Goal: Task Accomplishment & Management: Manage account settings

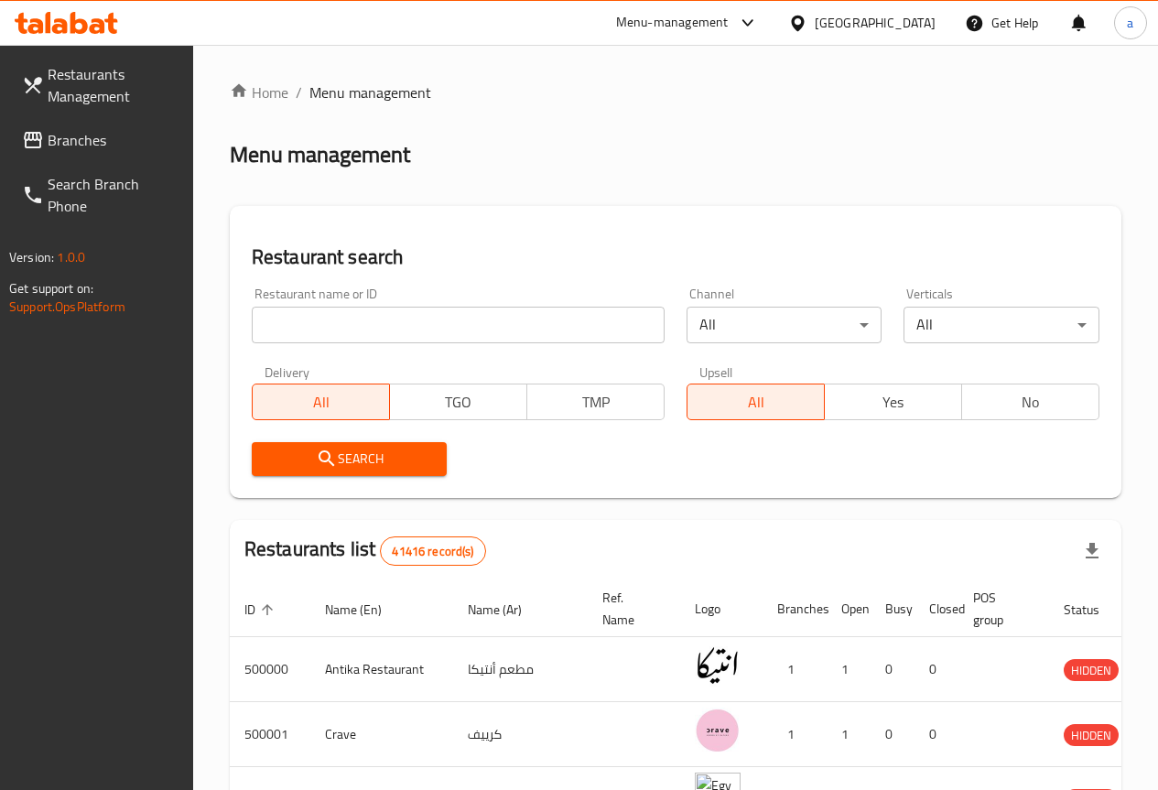
click at [88, 134] on span "Branches" at bounding box center [113, 140] width 131 height 22
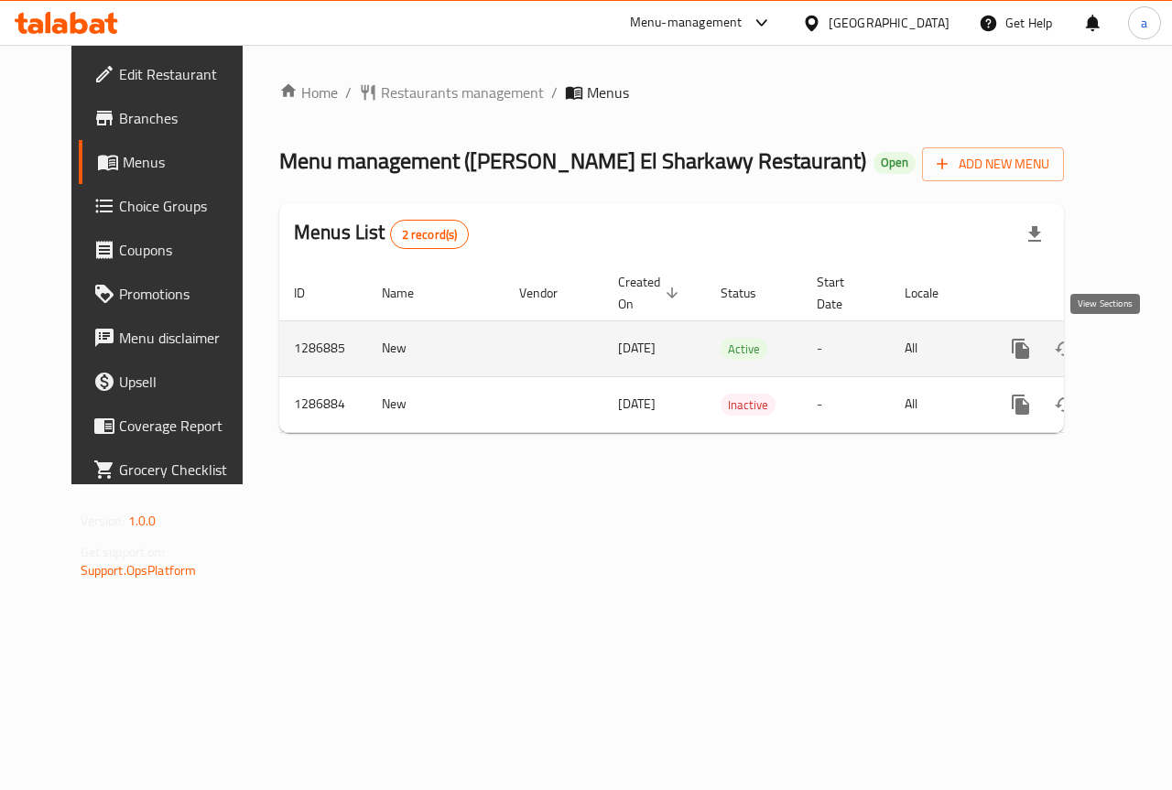
click at [1142, 348] on icon "enhanced table" at bounding box center [1153, 349] width 22 height 22
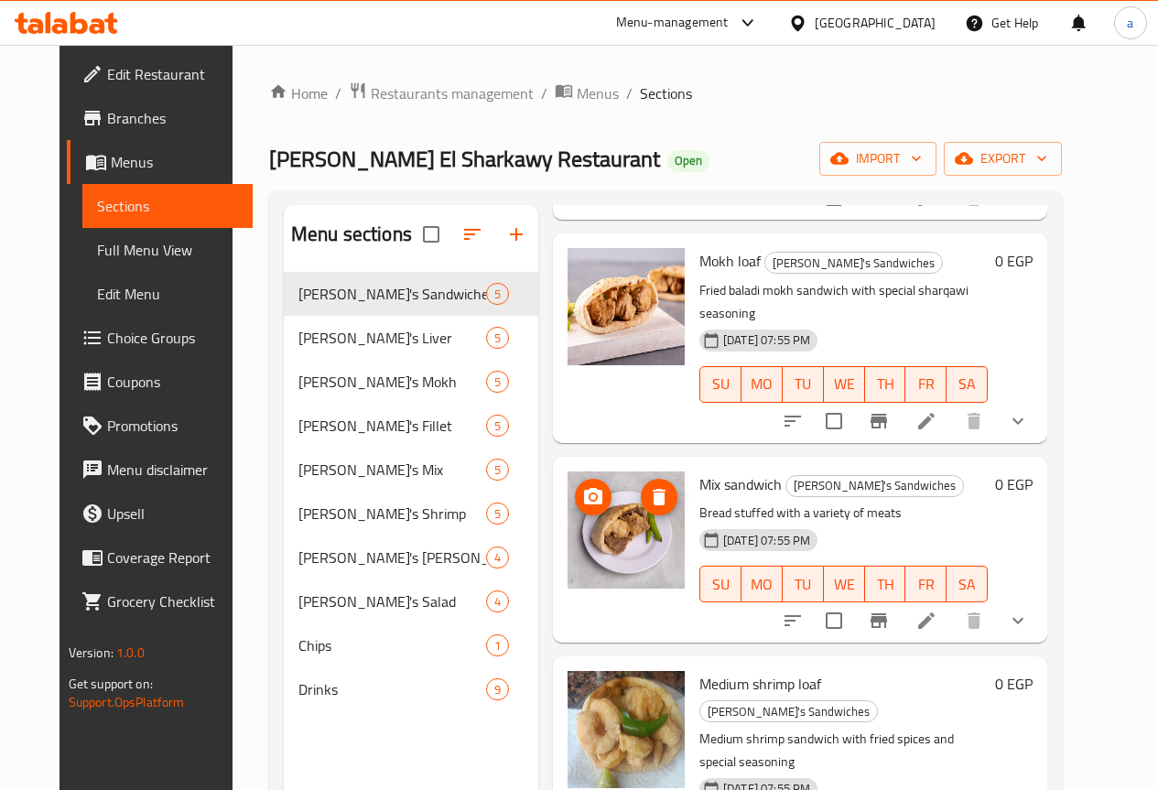
scroll to position [283, 0]
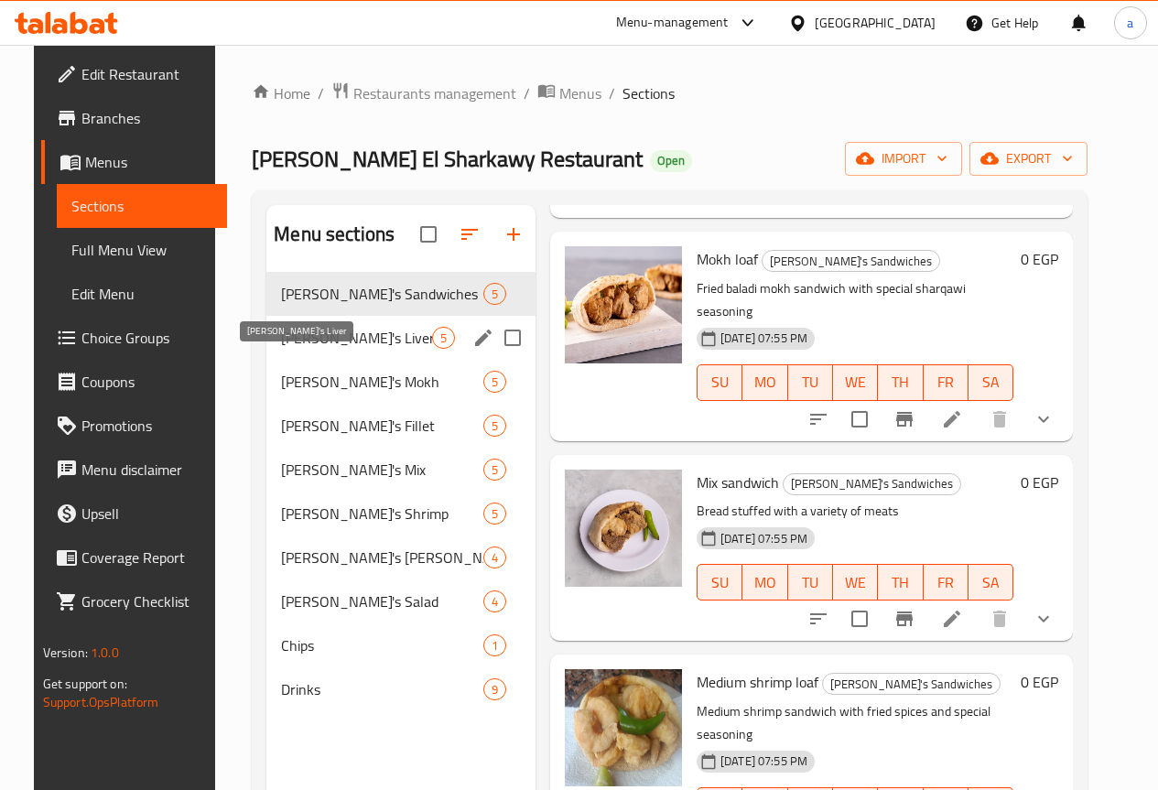
click at [306, 349] on span "[PERSON_NAME]'s Liver" at bounding box center [356, 338] width 151 height 22
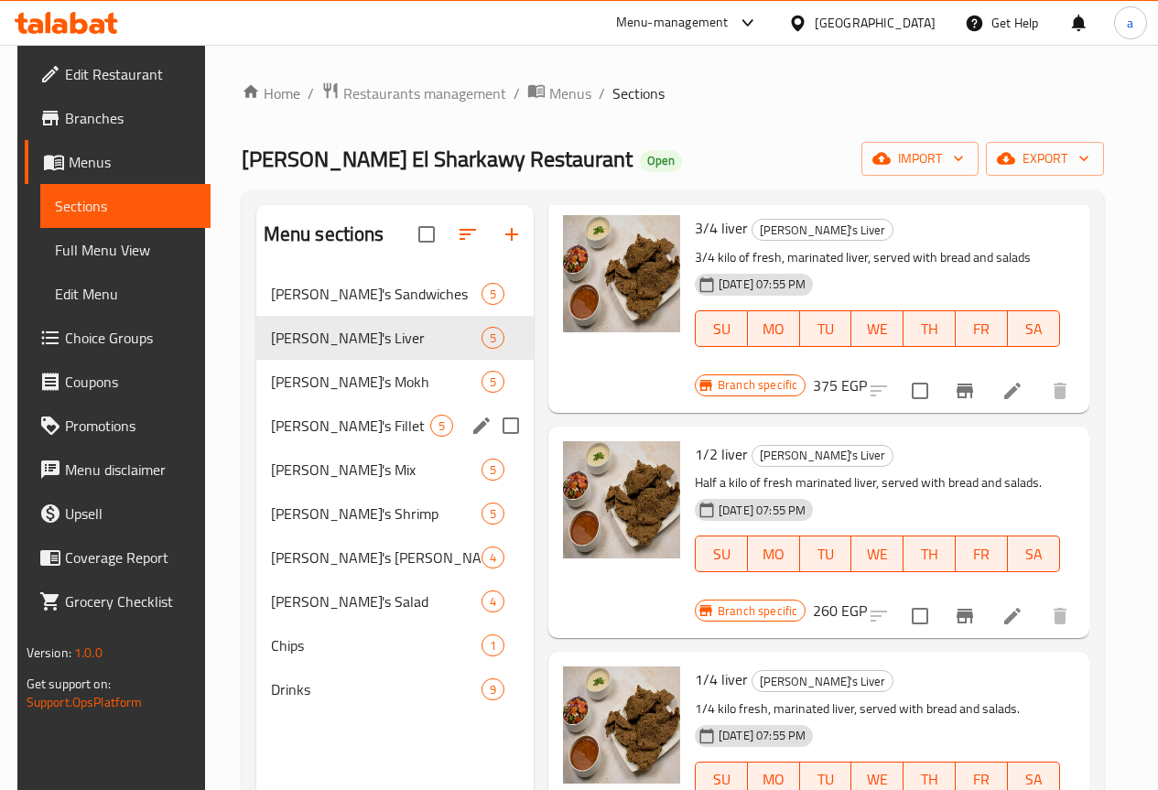
scroll to position [397, 0]
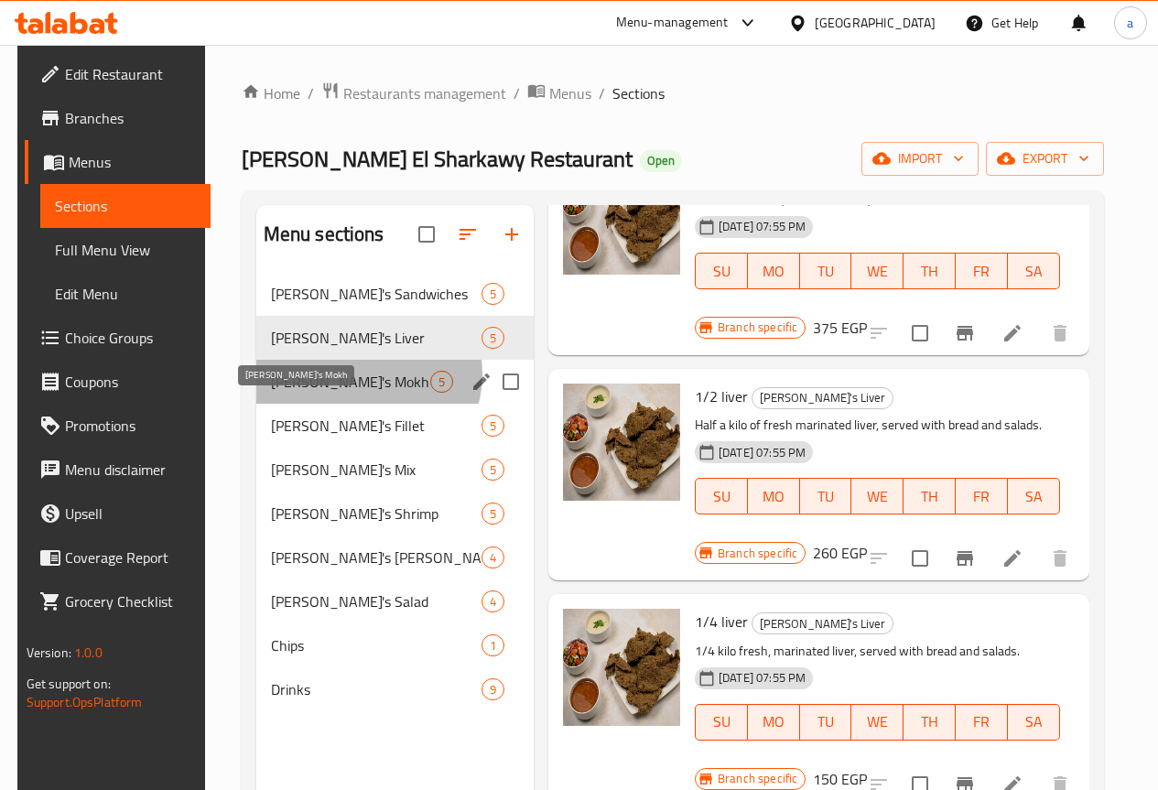
click at [355, 393] on span "[PERSON_NAME]'s Mokh" at bounding box center [350, 382] width 159 height 22
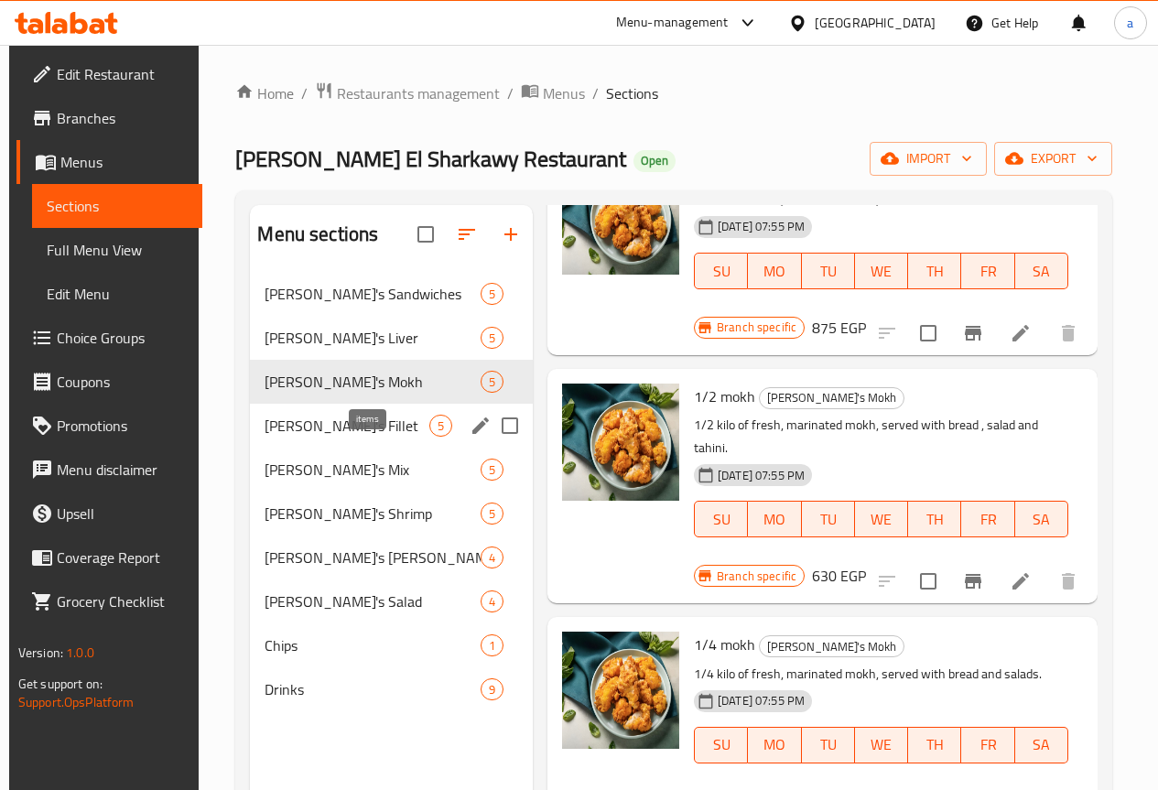
click at [430, 435] on span "5" at bounding box center [440, 425] width 21 height 17
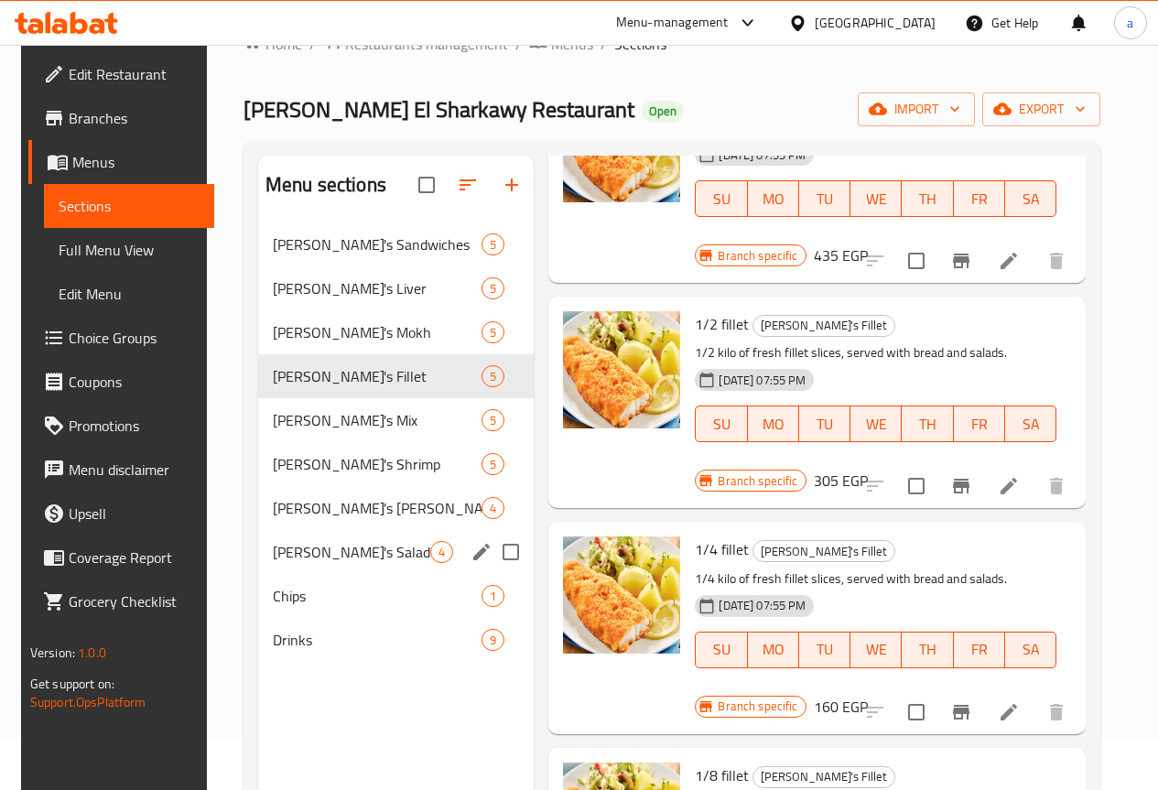
scroll to position [92, 0]
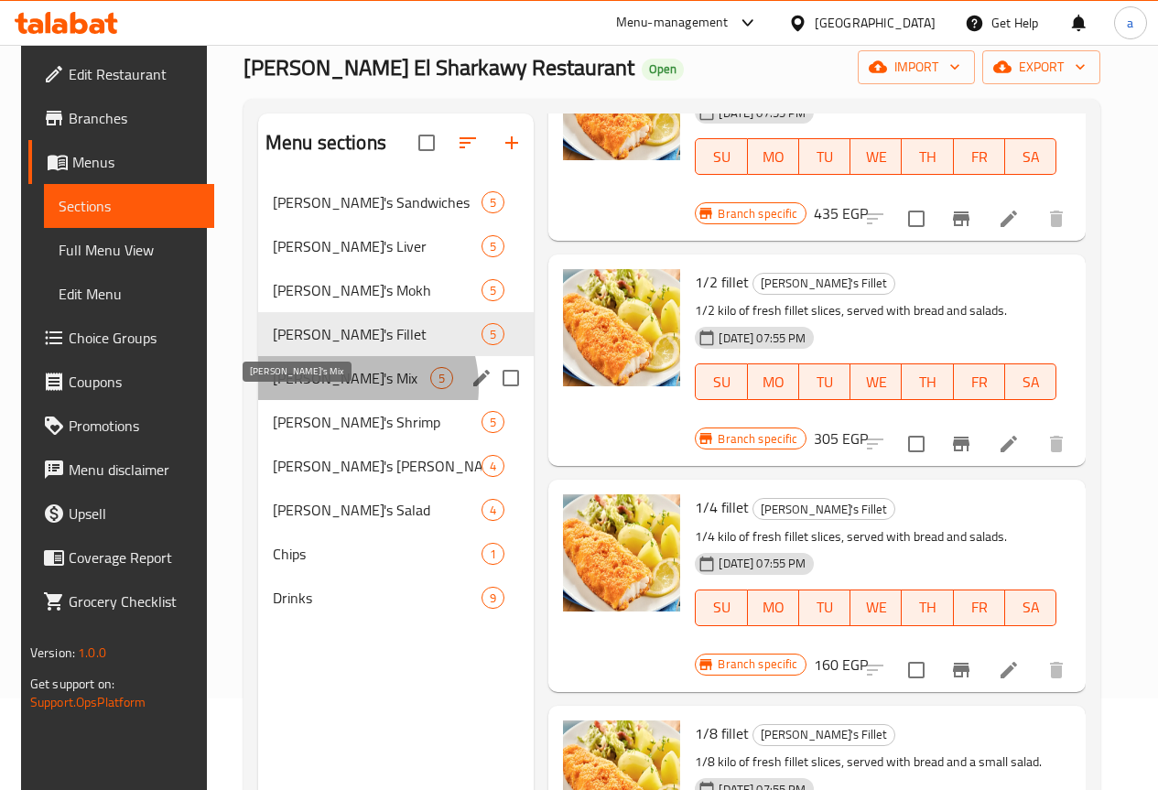
click at [329, 389] on span "[PERSON_NAME]'s Mix" at bounding box center [351, 378] width 157 height 22
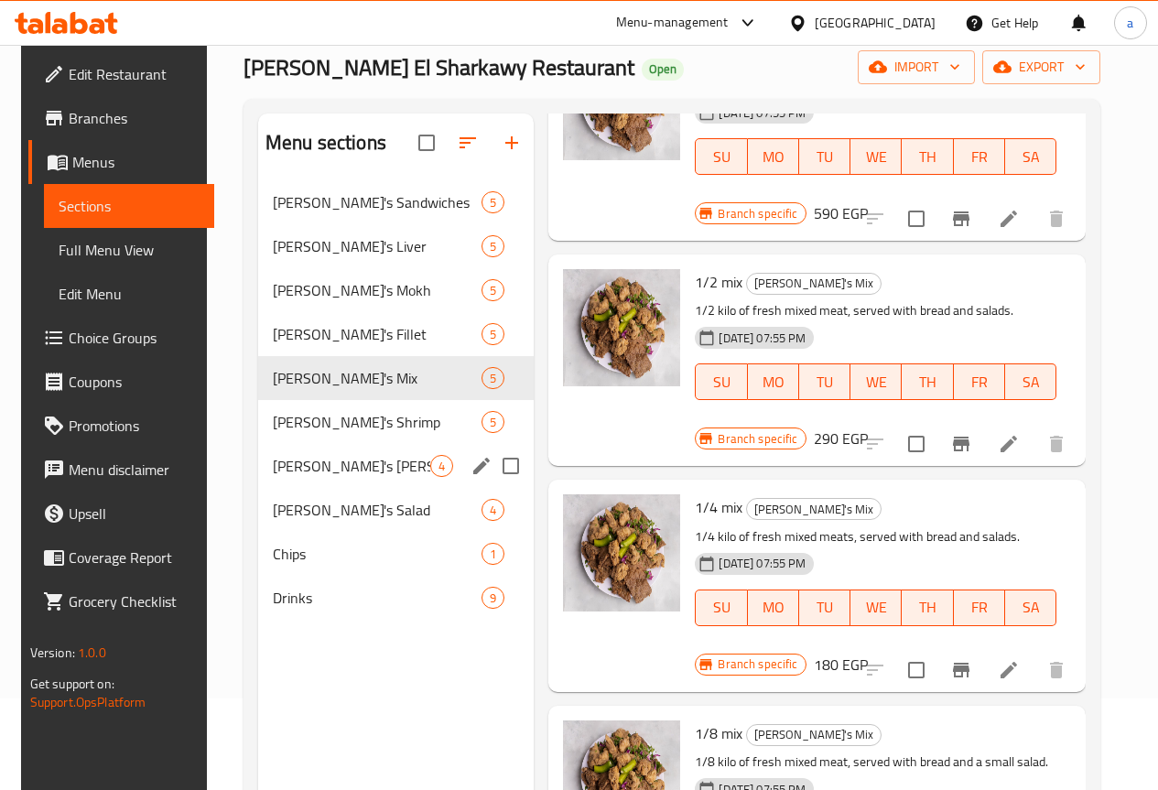
click at [312, 433] on span "[PERSON_NAME]'s Shrimp" at bounding box center [377, 422] width 209 height 22
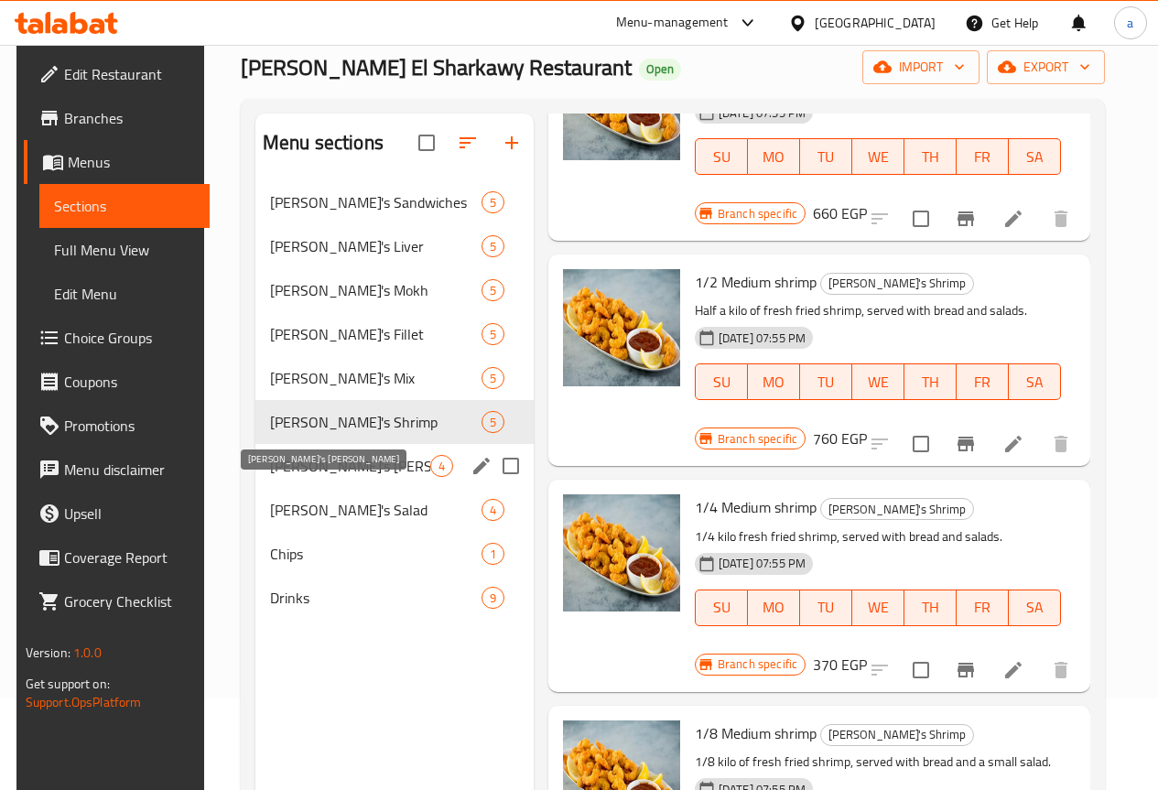
click at [309, 477] on span "[PERSON_NAME]'s [PERSON_NAME]" at bounding box center [350, 466] width 160 height 22
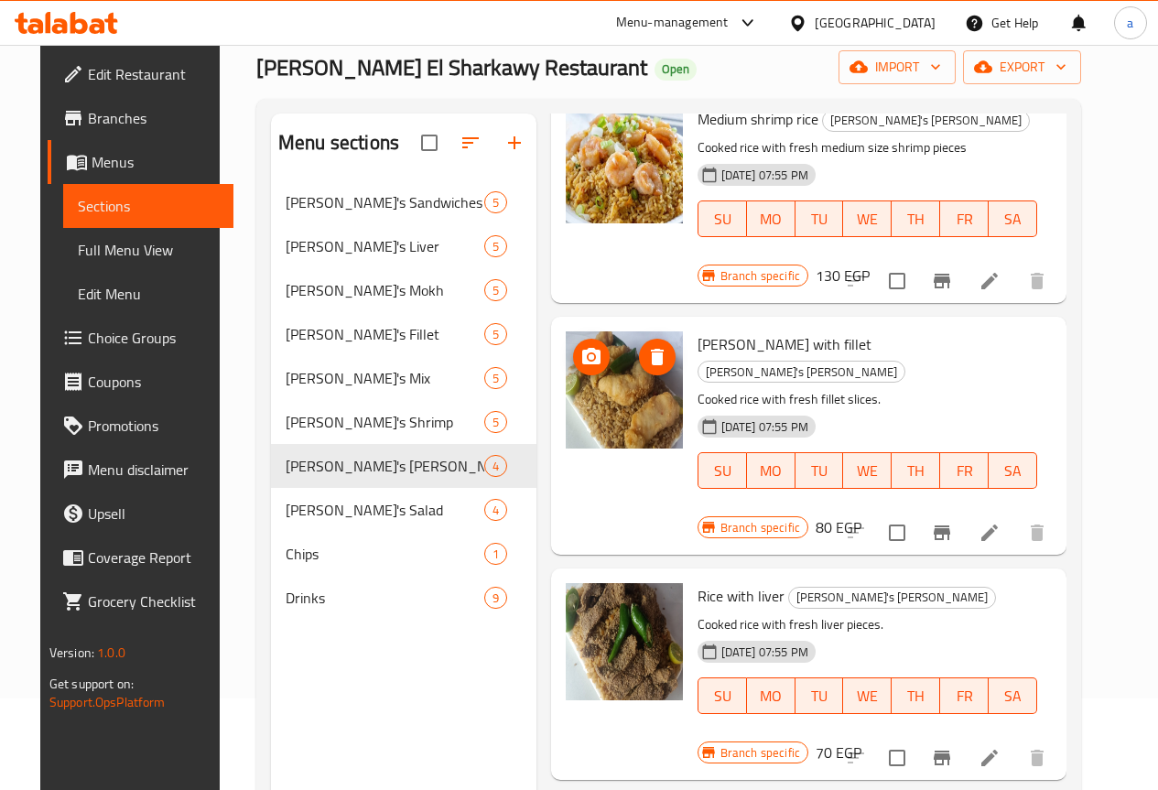
scroll to position [256, 0]
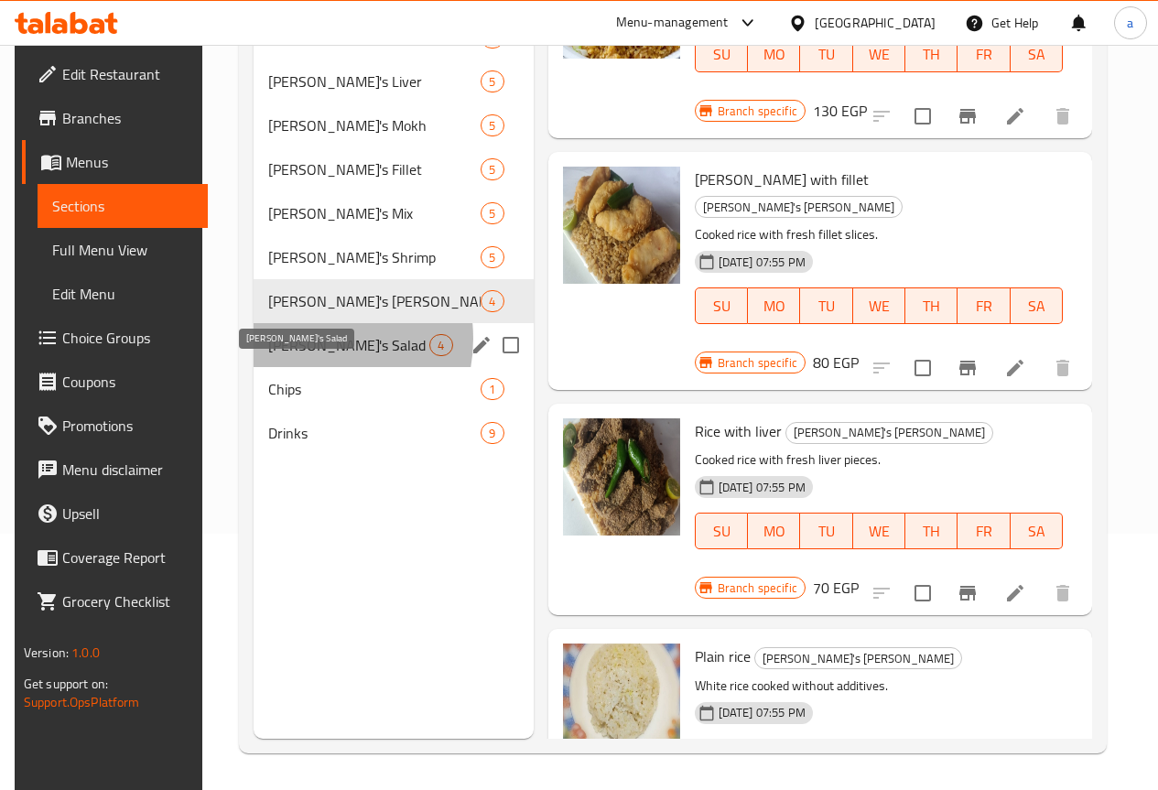
click at [300, 356] on span "[PERSON_NAME]'s Salad" at bounding box center [348, 345] width 161 height 22
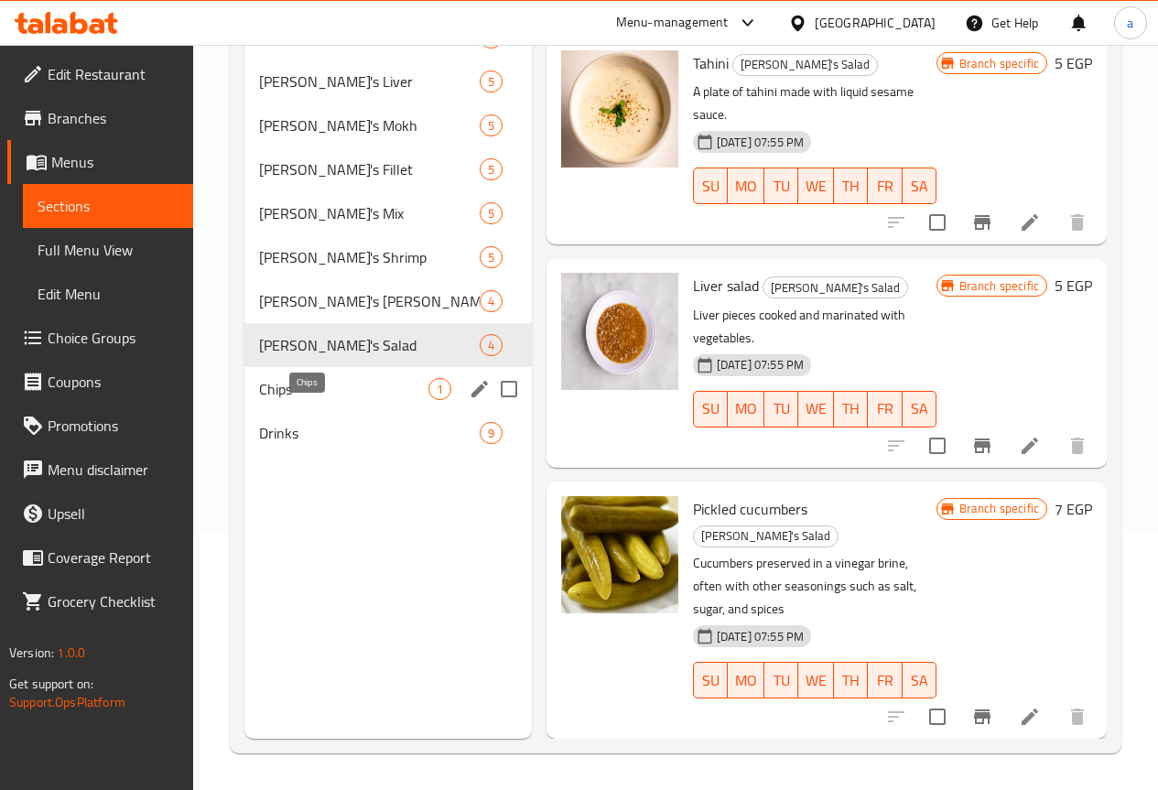
click at [316, 400] on span "Chips" at bounding box center [343, 389] width 169 height 22
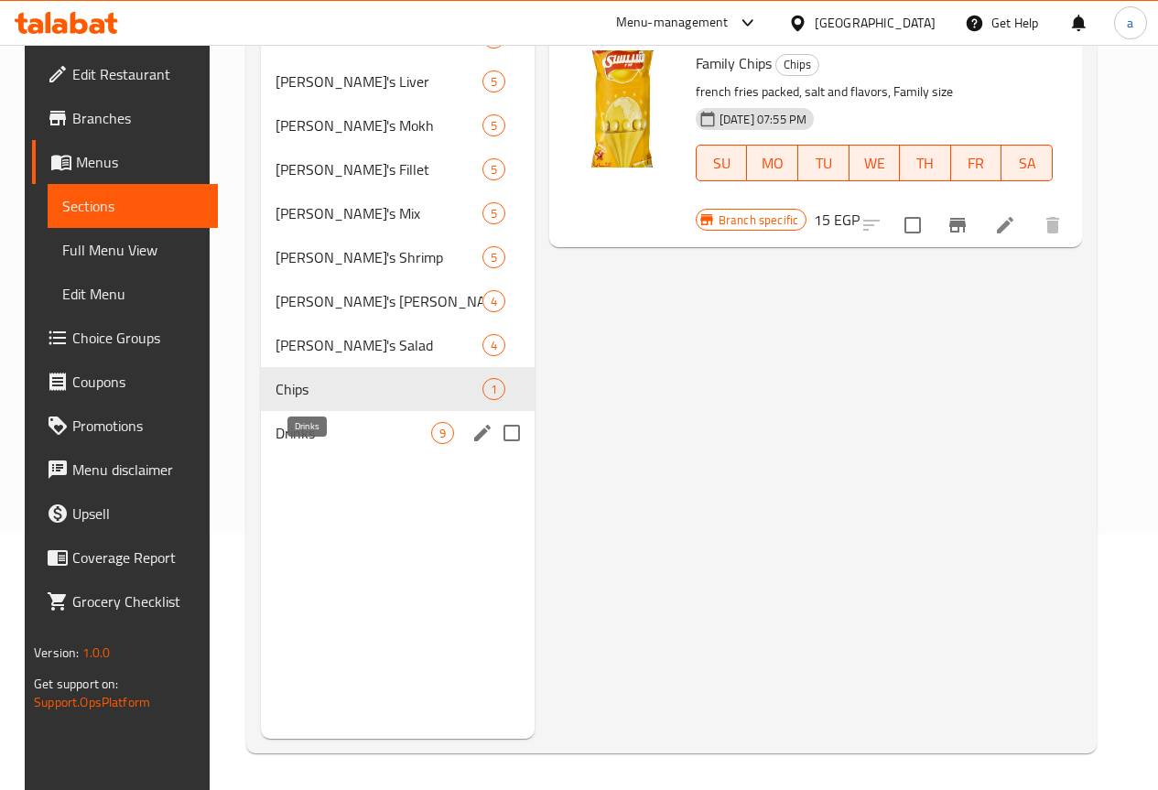
click at [289, 444] on span "Drinks" at bounding box center [354, 433] width 156 height 22
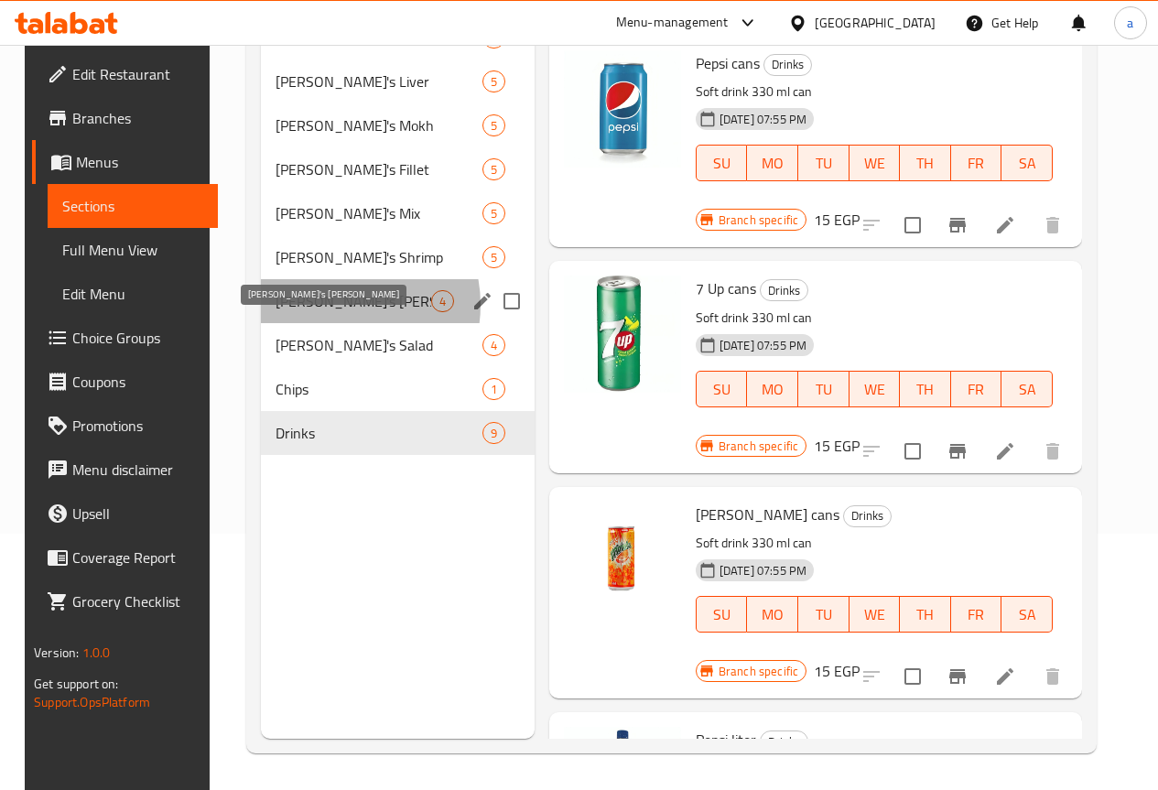
click at [321, 312] on span "[PERSON_NAME]'s [PERSON_NAME]" at bounding box center [354, 301] width 156 height 22
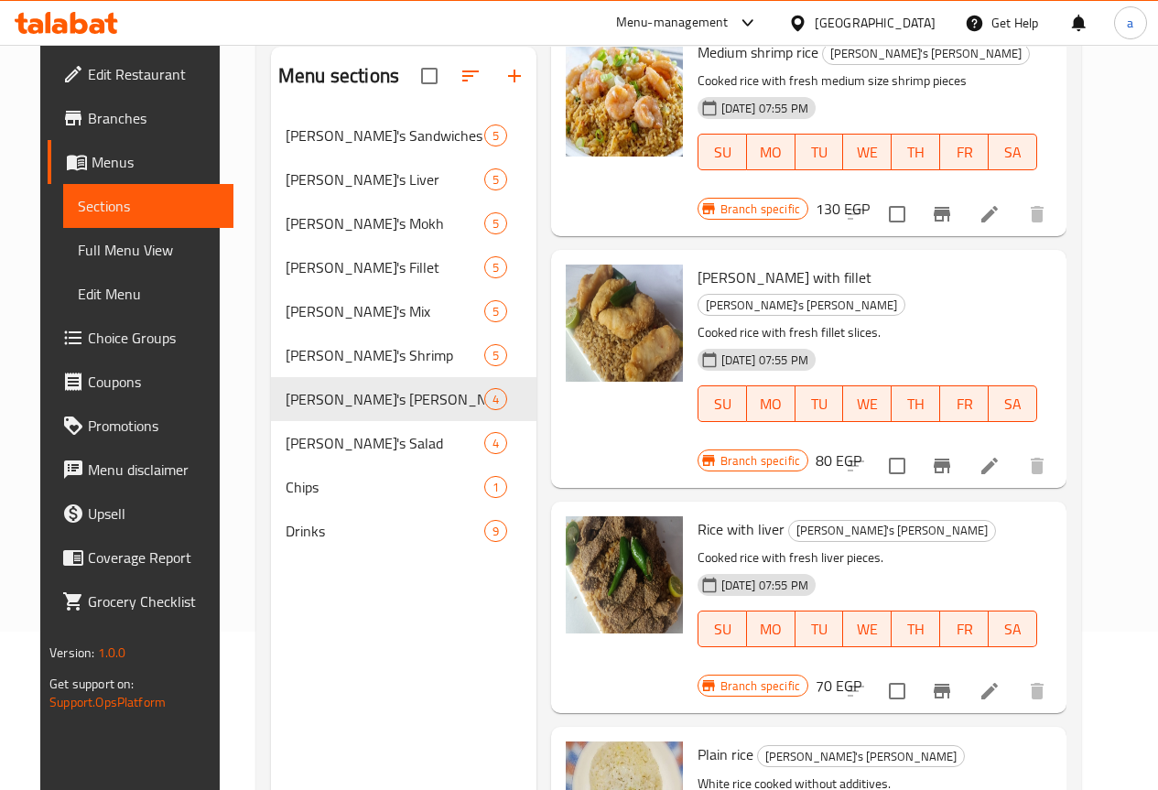
scroll to position [256, 0]
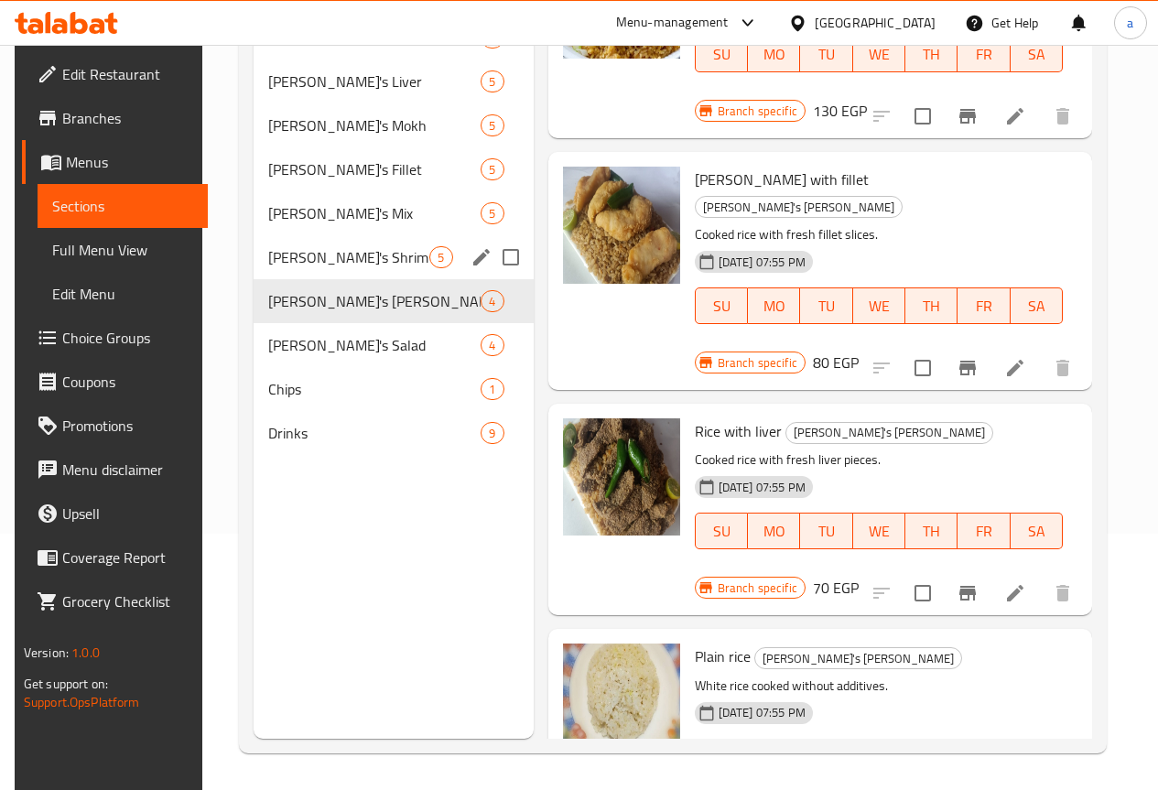
click at [307, 268] on span "[PERSON_NAME]'s Shrimp" at bounding box center [348, 257] width 161 height 22
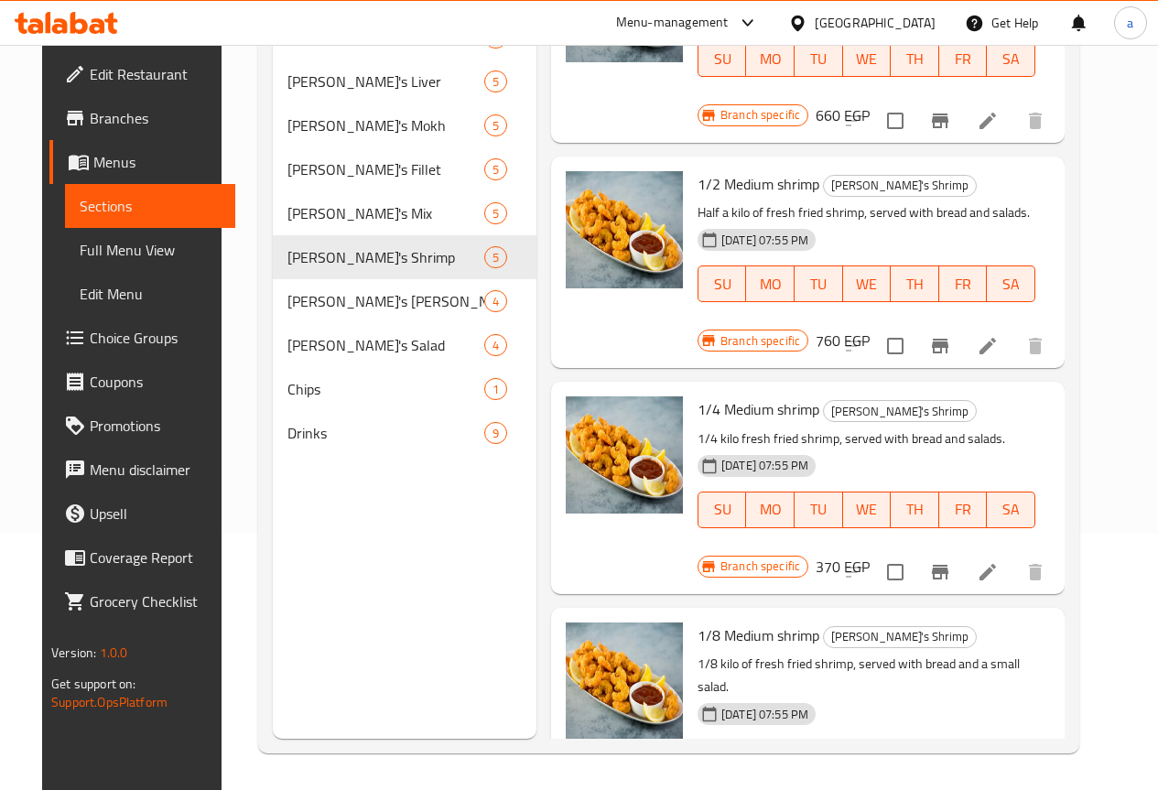
scroll to position [200, 0]
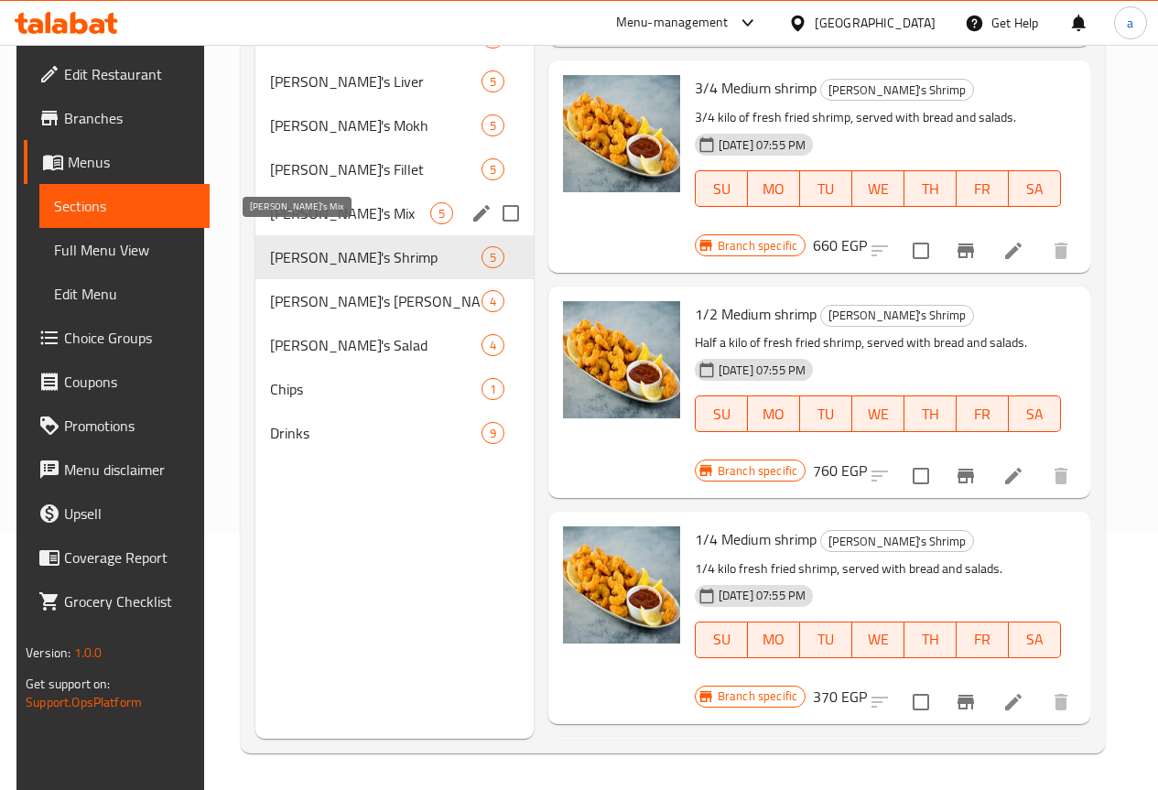
click at [298, 224] on span "[PERSON_NAME]'s Mix" at bounding box center [350, 213] width 160 height 22
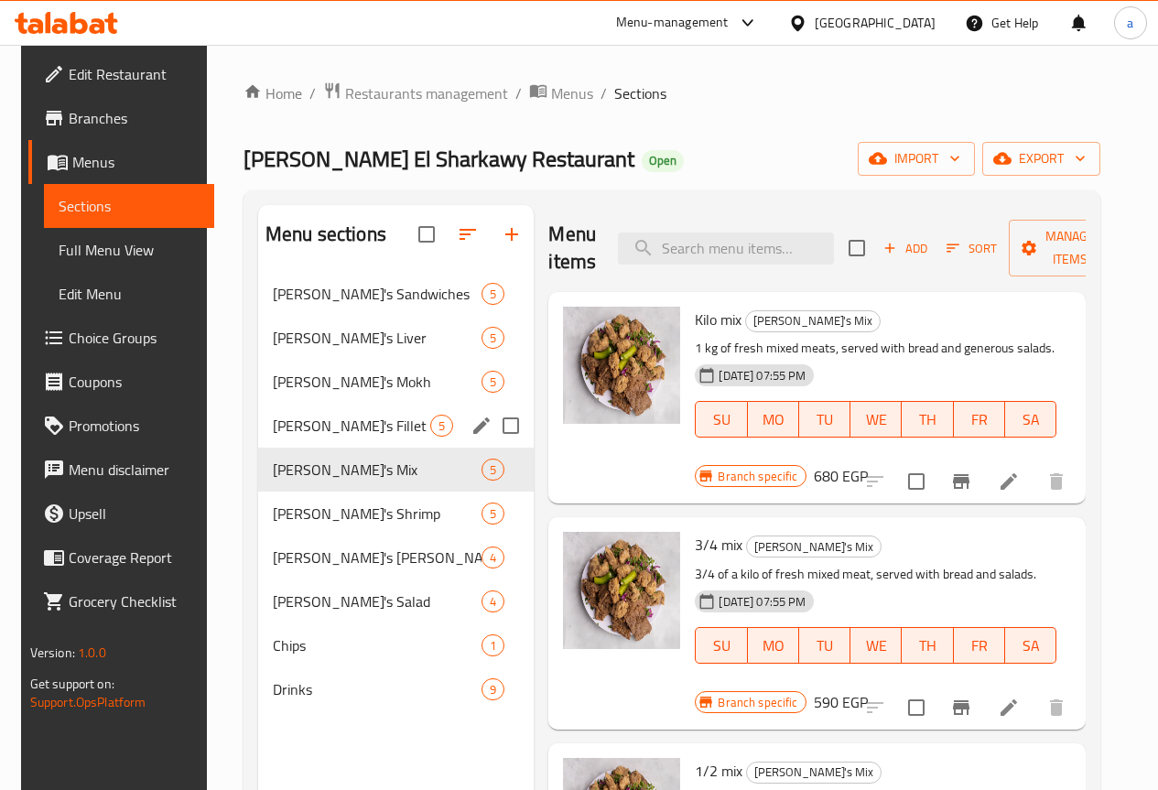
click at [325, 437] on span "[PERSON_NAME]'s Fillet" at bounding box center [351, 426] width 157 height 22
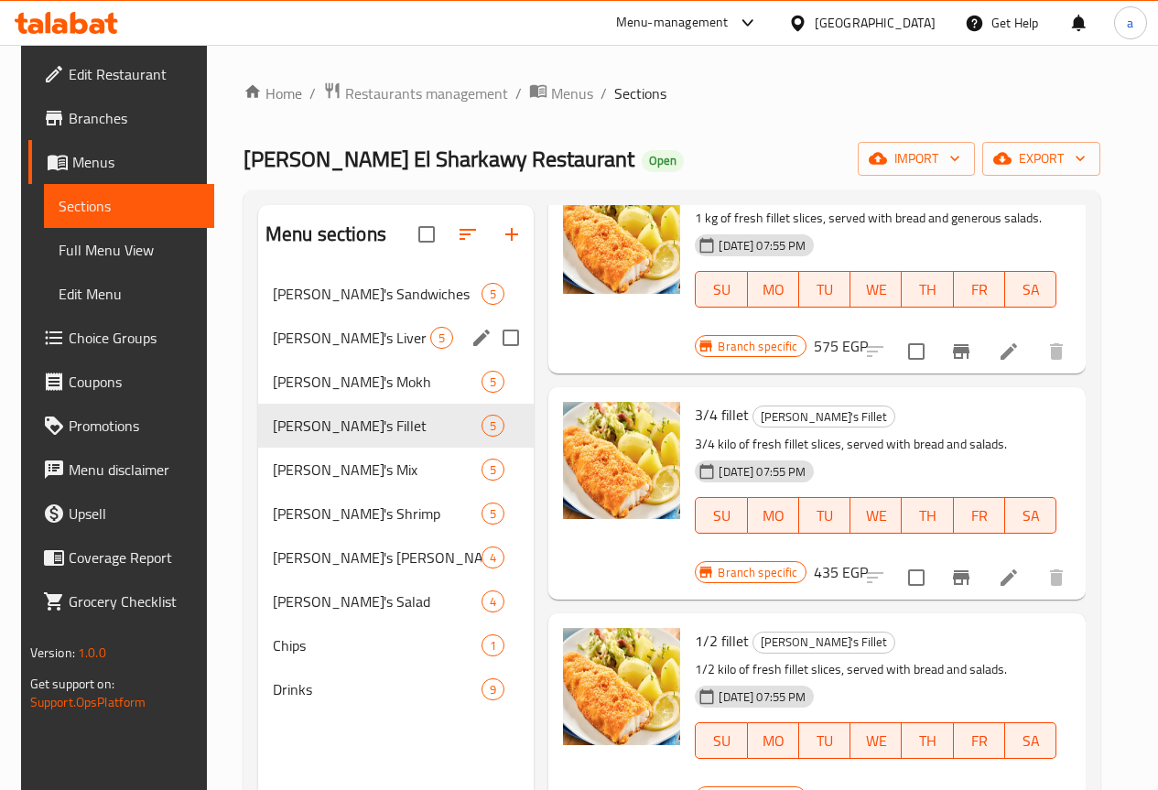
scroll to position [123, 0]
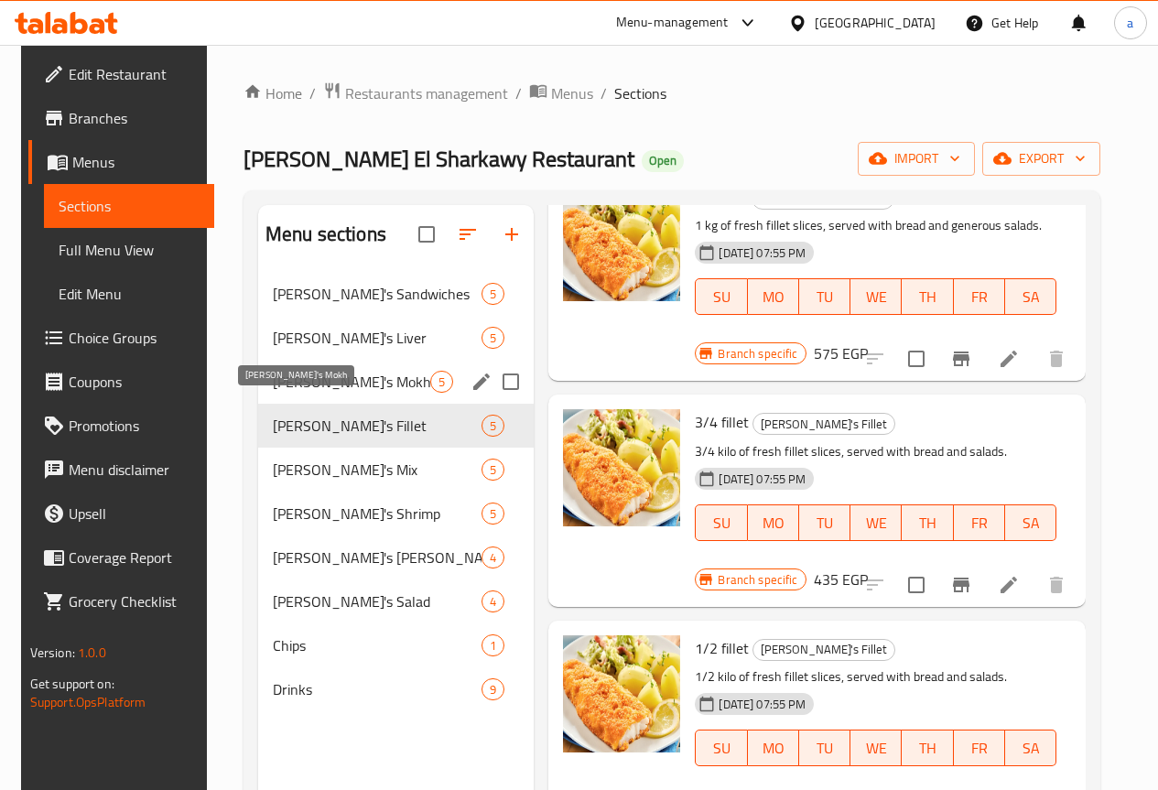
click at [311, 393] on span "[PERSON_NAME]'s Mokh" at bounding box center [351, 382] width 157 height 22
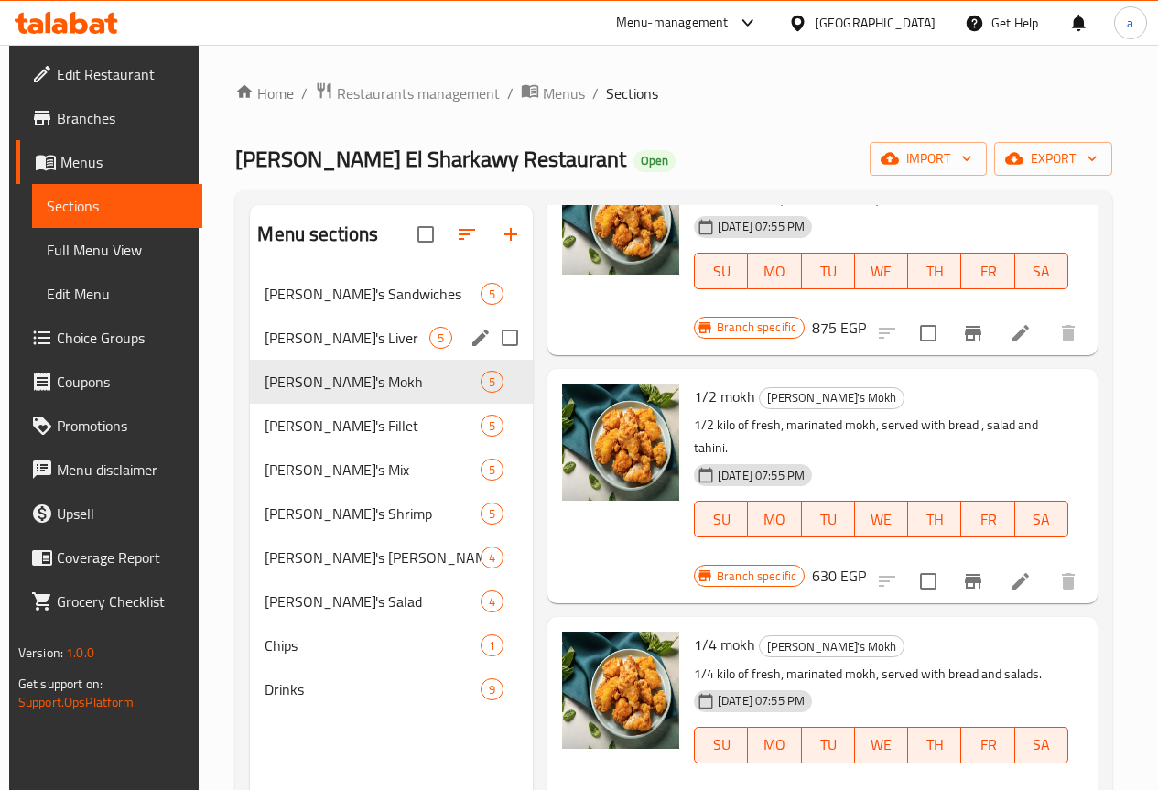
click at [303, 349] on span "[PERSON_NAME]'s Liver" at bounding box center [347, 338] width 164 height 22
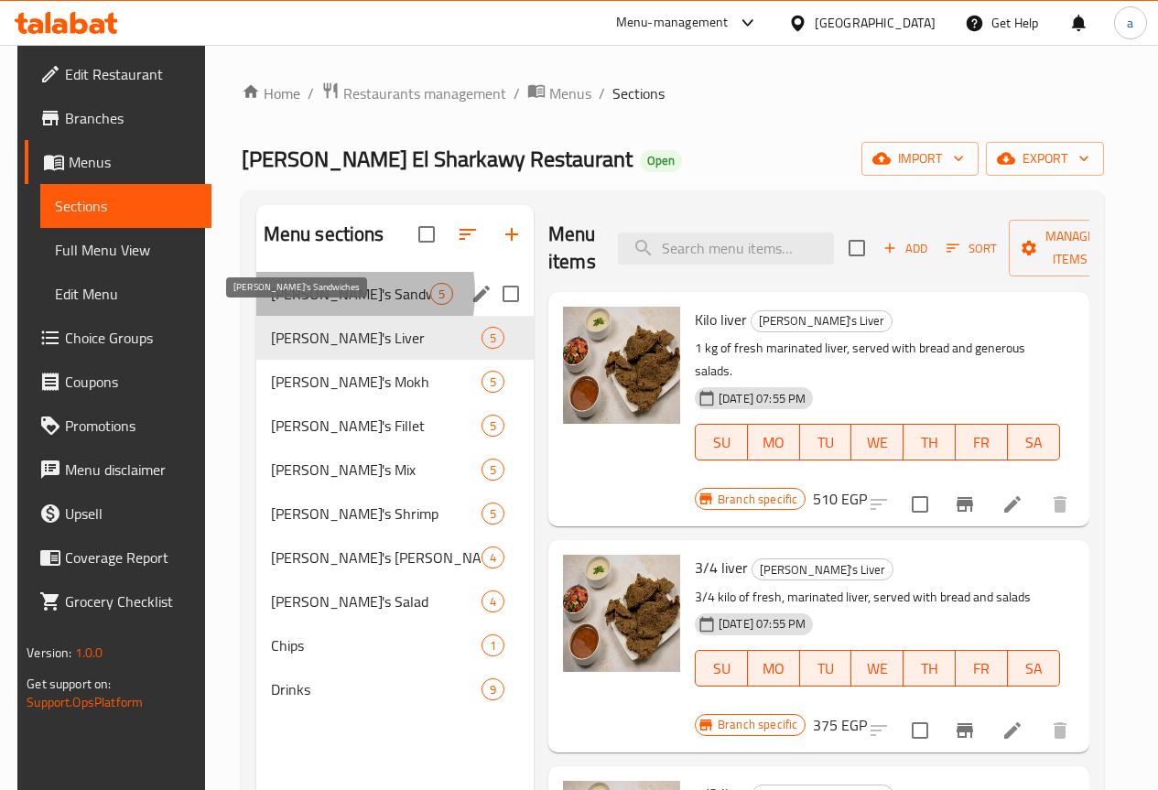
click at [318, 305] on span "[PERSON_NAME]'s Sandwiches" at bounding box center [350, 294] width 159 height 22
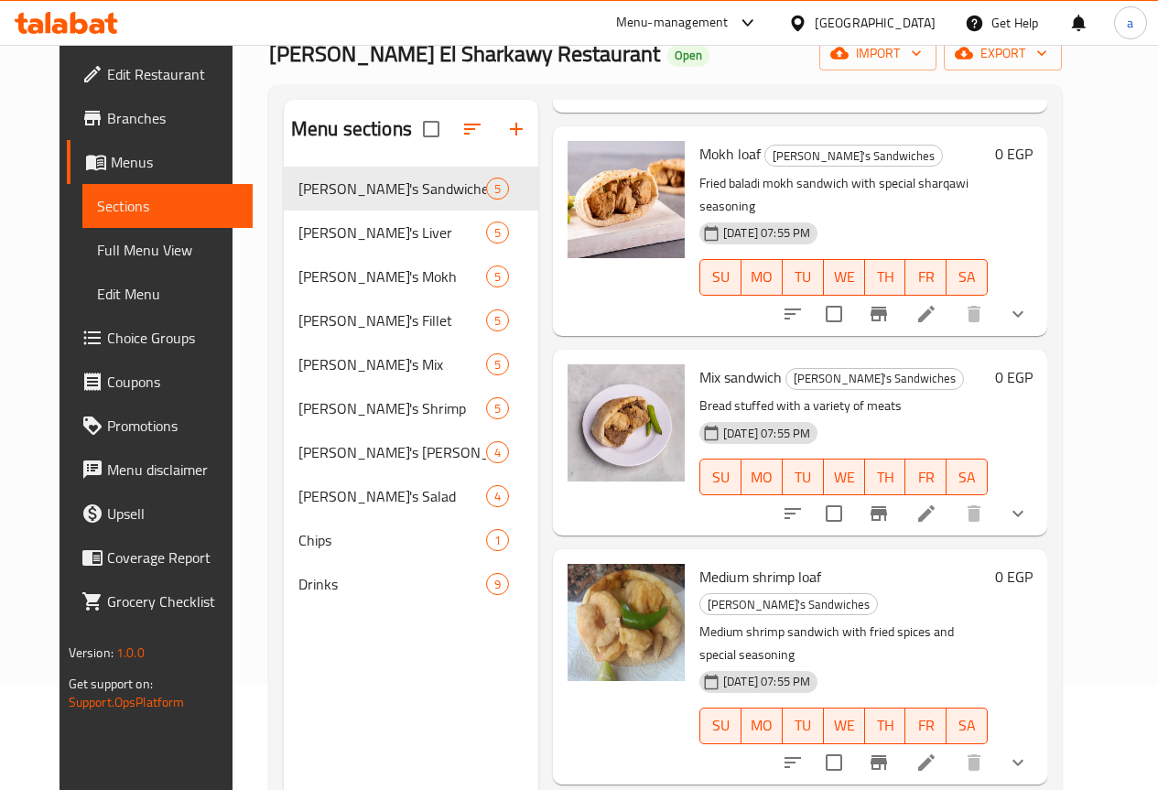
scroll to position [256, 0]
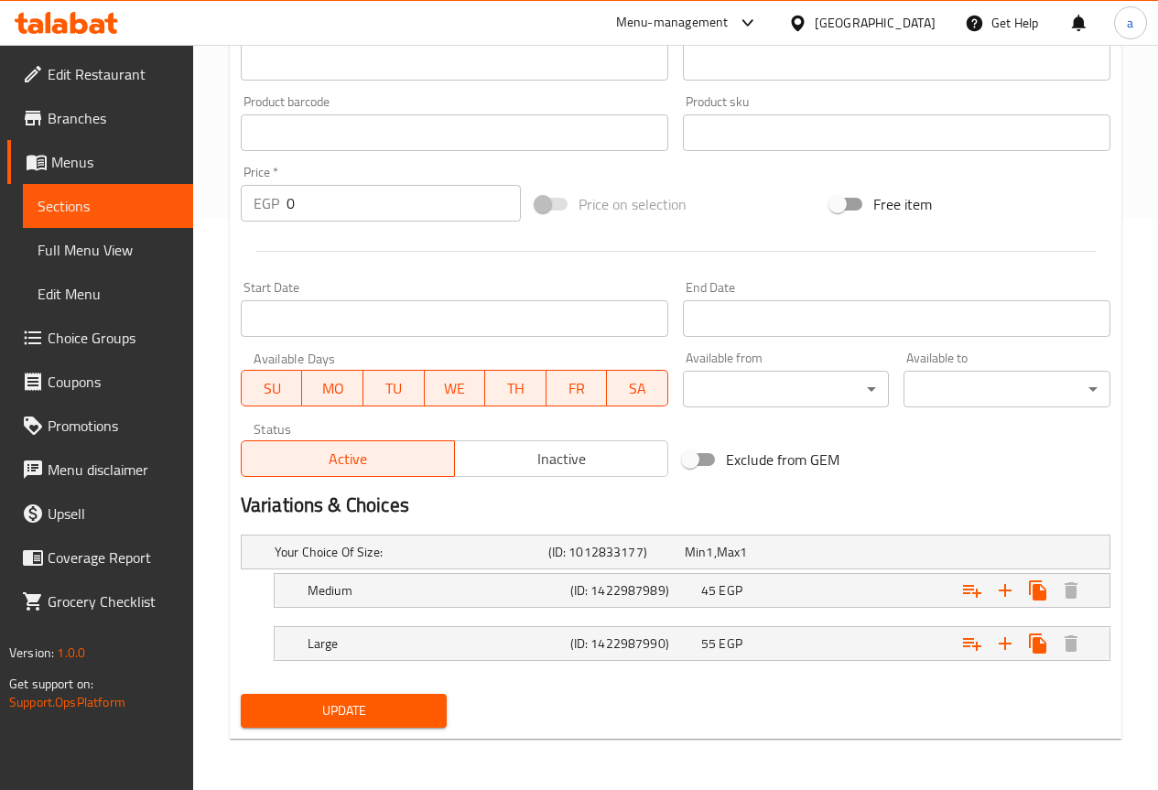
scroll to position [114, 0]
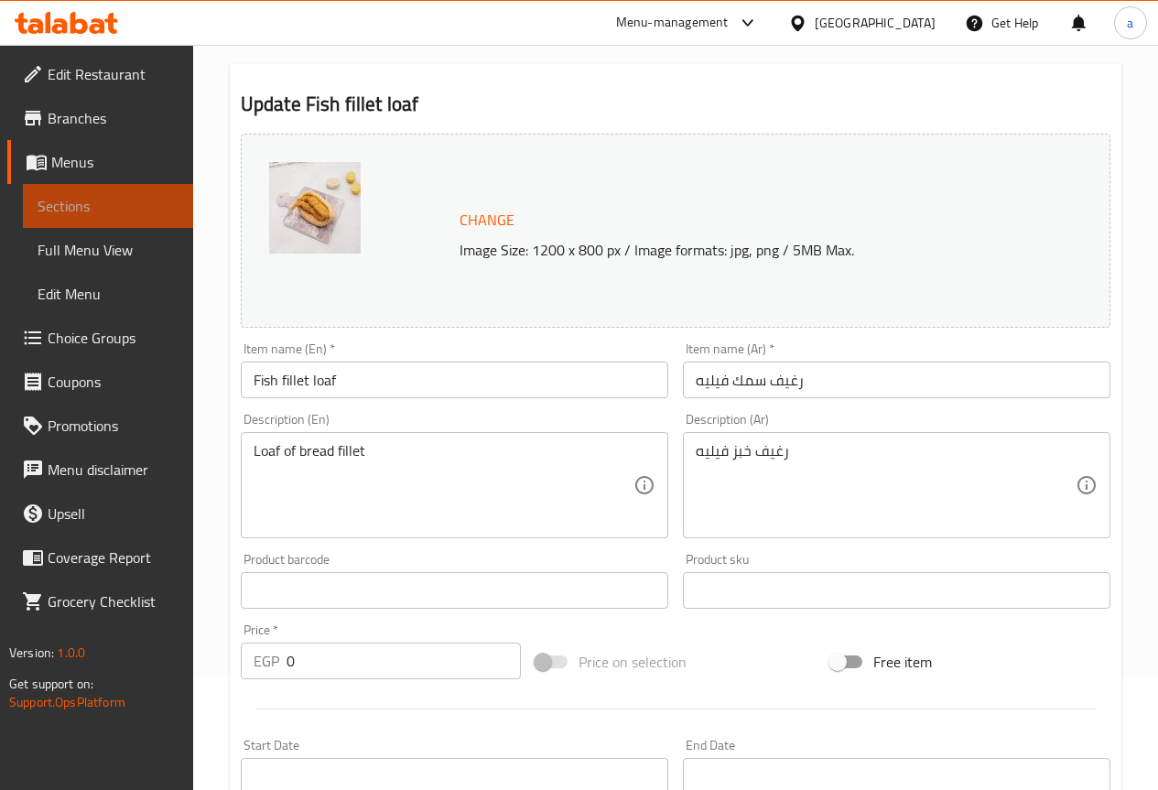
click at [118, 201] on span "Sections" at bounding box center [108, 206] width 141 height 22
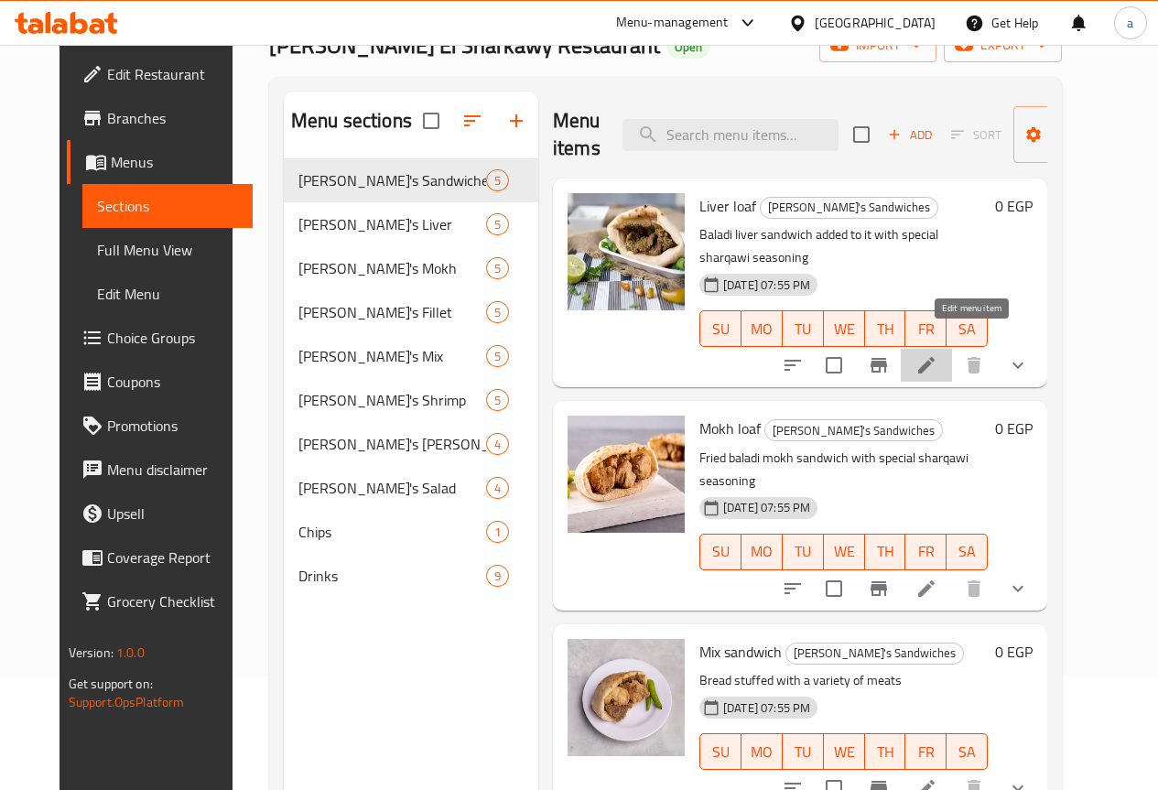
click at [937, 354] on icon at bounding box center [926, 365] width 22 height 22
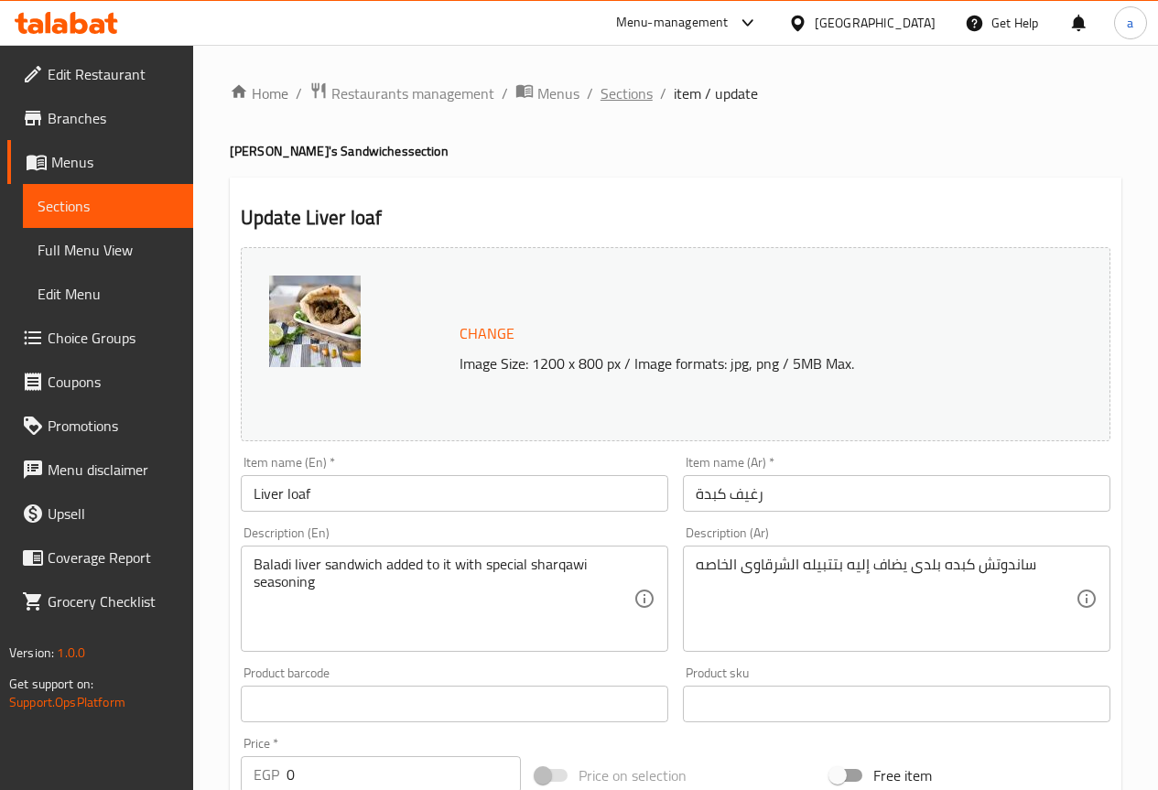
click at [630, 96] on span "Sections" at bounding box center [627, 93] width 52 height 22
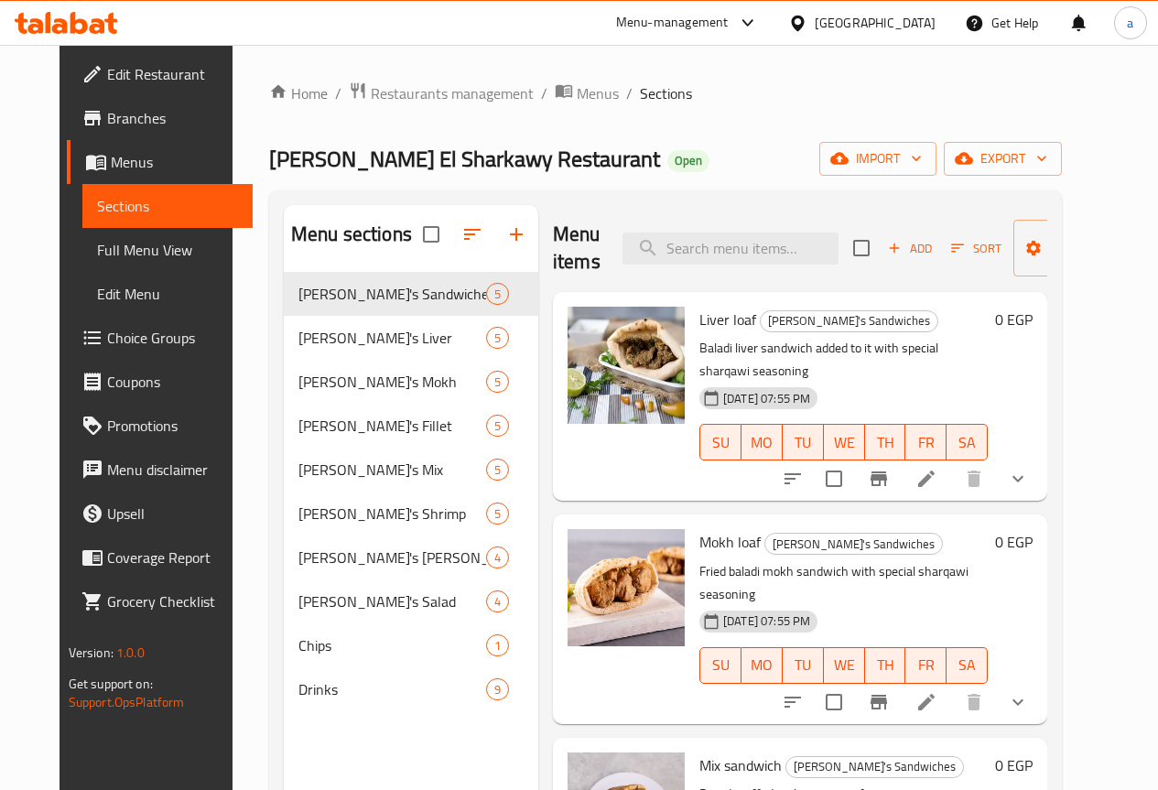
scroll to position [183, 0]
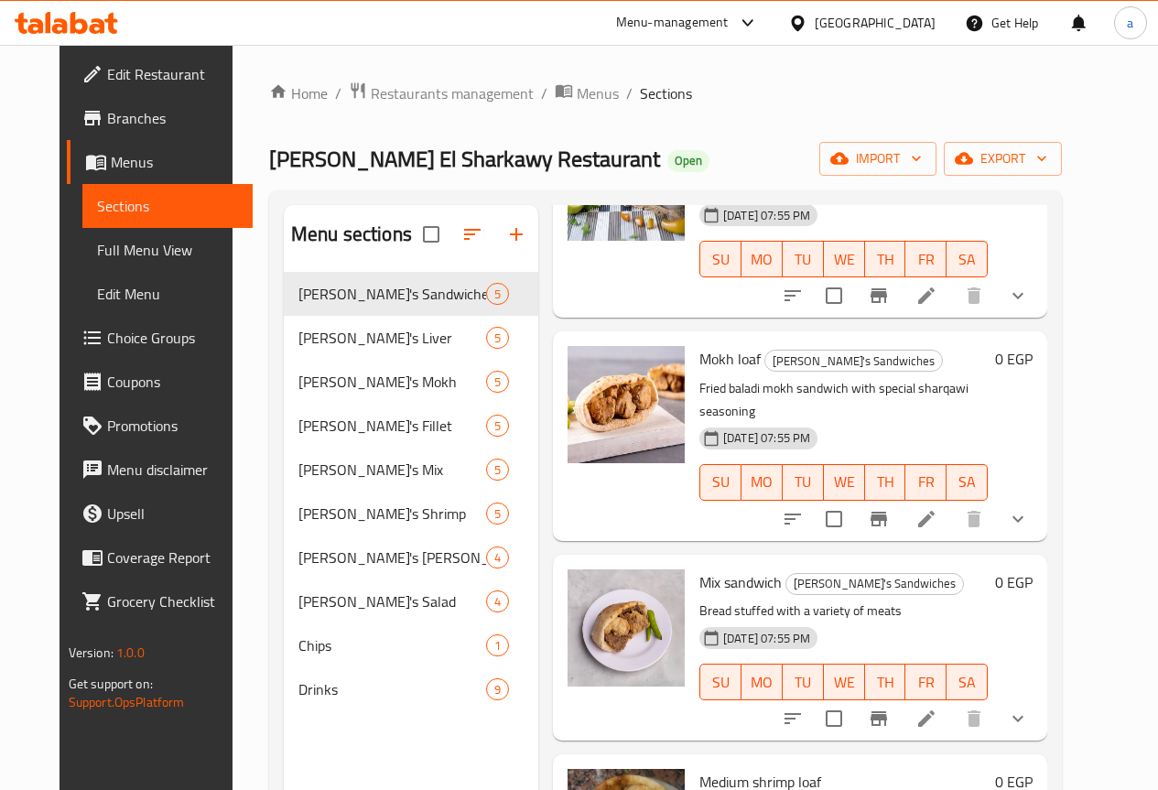
click at [937, 508] on icon at bounding box center [926, 519] width 22 height 22
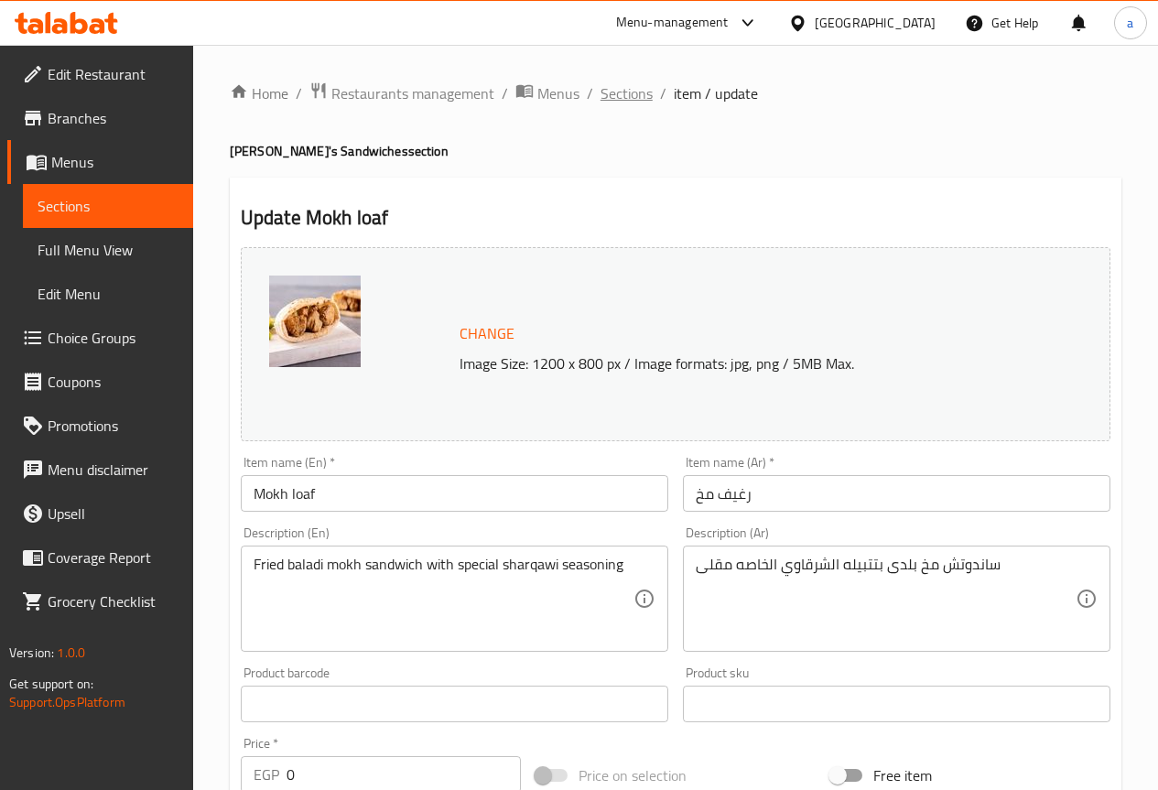
click at [620, 90] on span "Sections" at bounding box center [627, 93] width 52 height 22
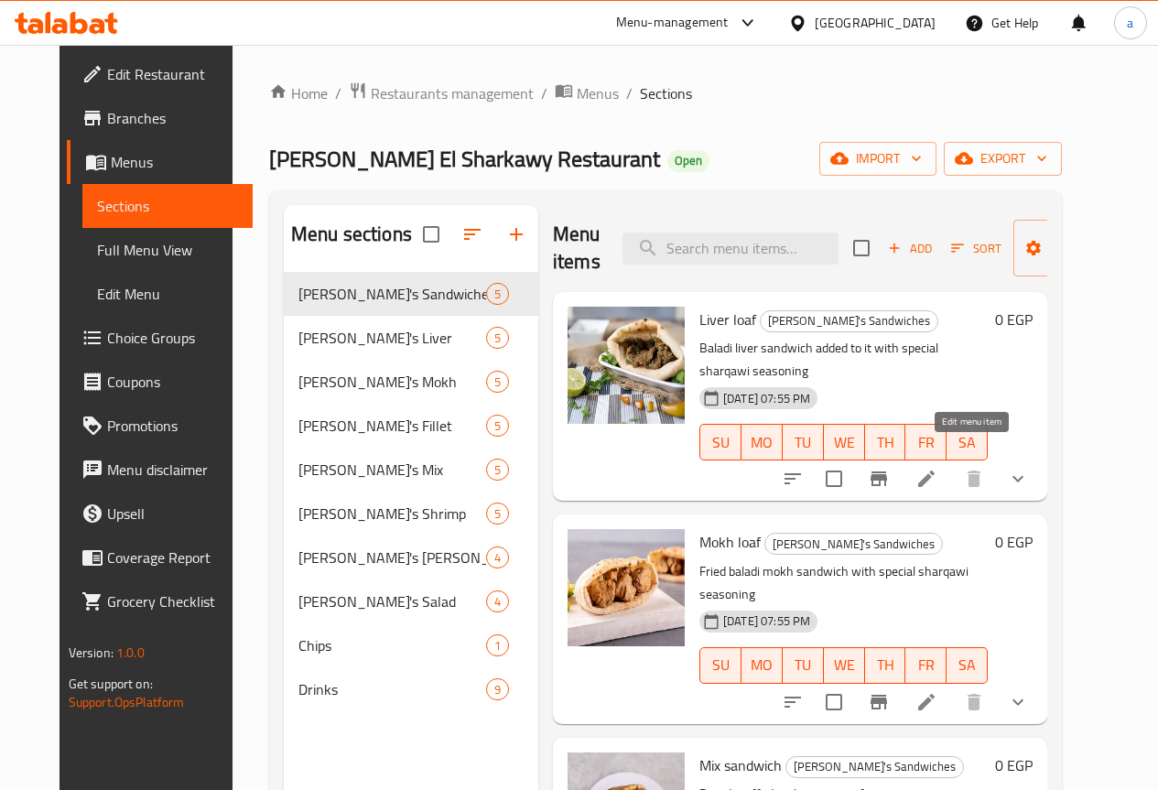
click at [937, 468] on icon at bounding box center [926, 479] width 22 height 22
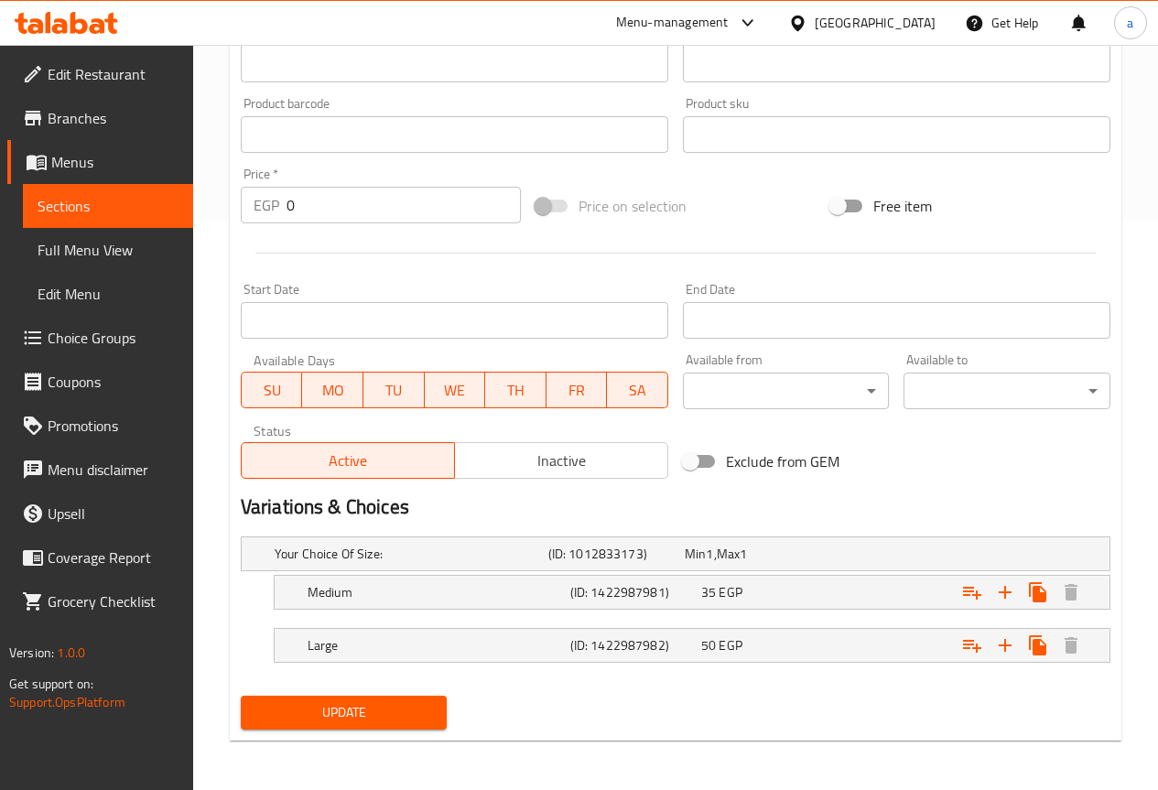
scroll to position [571, 0]
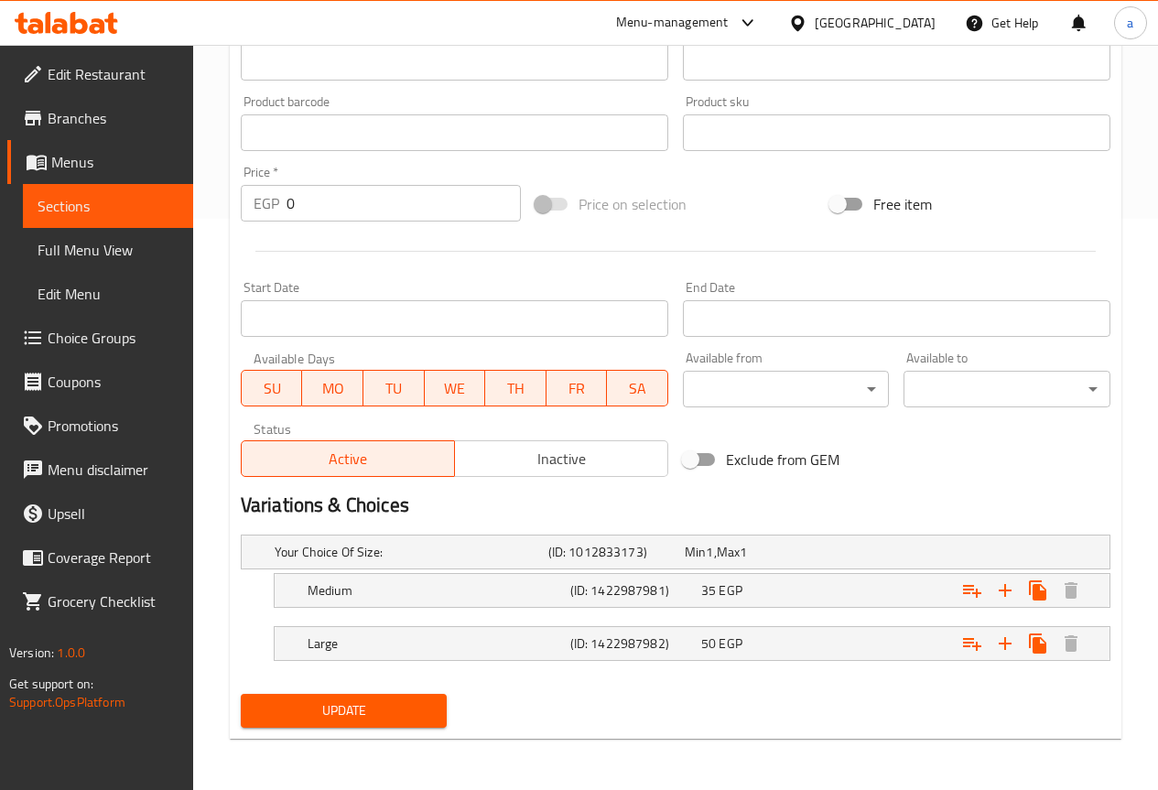
click at [905, 20] on div "[GEOGRAPHIC_DATA]" at bounding box center [875, 23] width 121 height 20
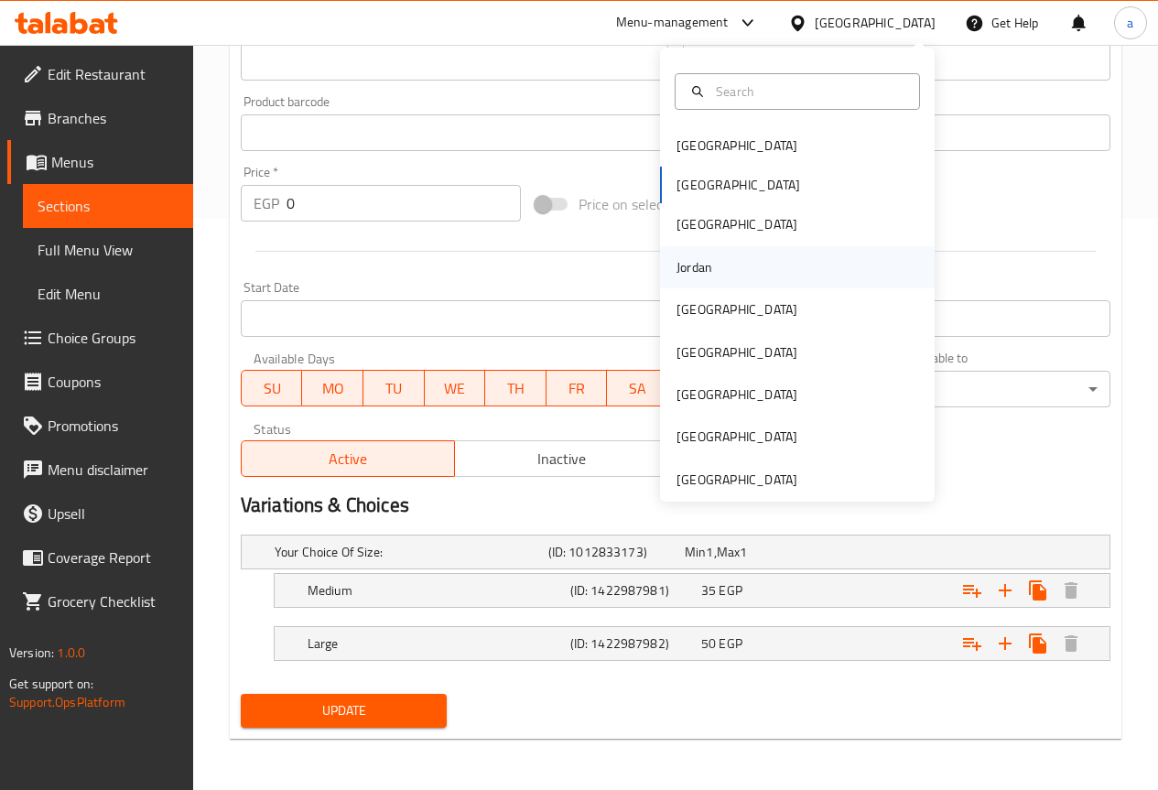
click at [698, 275] on div "Jordan" at bounding box center [695, 267] width 36 height 20
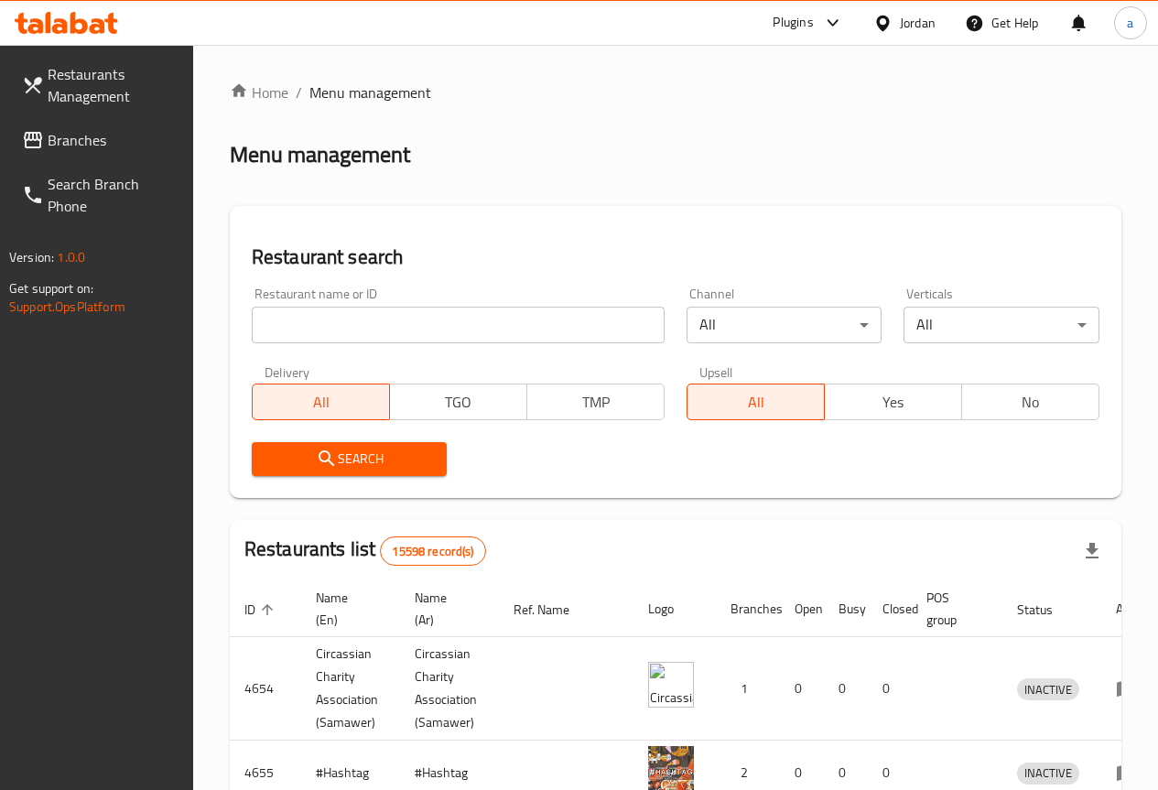
click at [82, 142] on span "Branches" at bounding box center [113, 140] width 131 height 22
